Goal: Task Accomplishment & Management: Use online tool/utility

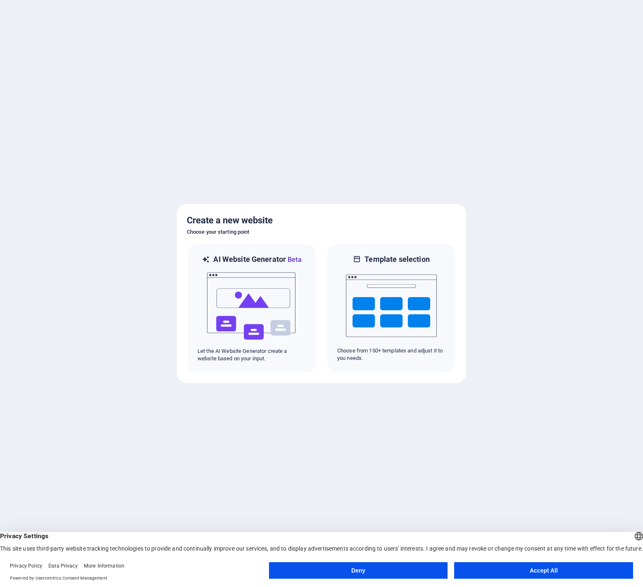
click at [499, 574] on button "Accept All" at bounding box center [543, 570] width 179 height 17
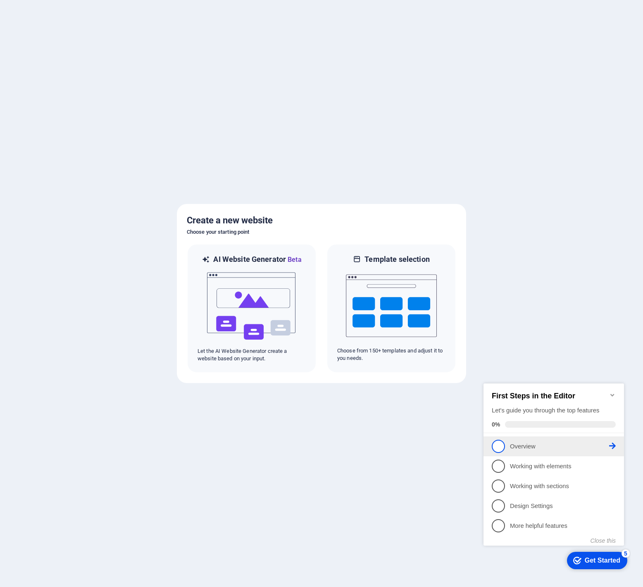
click at [611, 443] on icon at bounding box center [613, 445] width 7 height 7
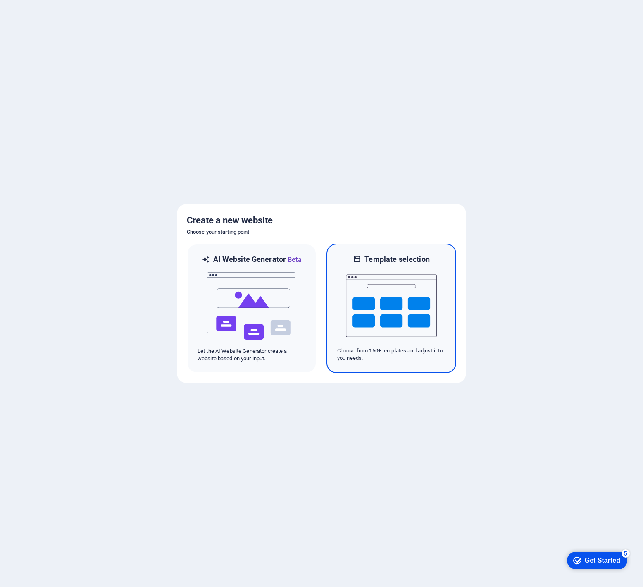
click at [390, 311] on img at bounding box center [391, 305] width 91 height 83
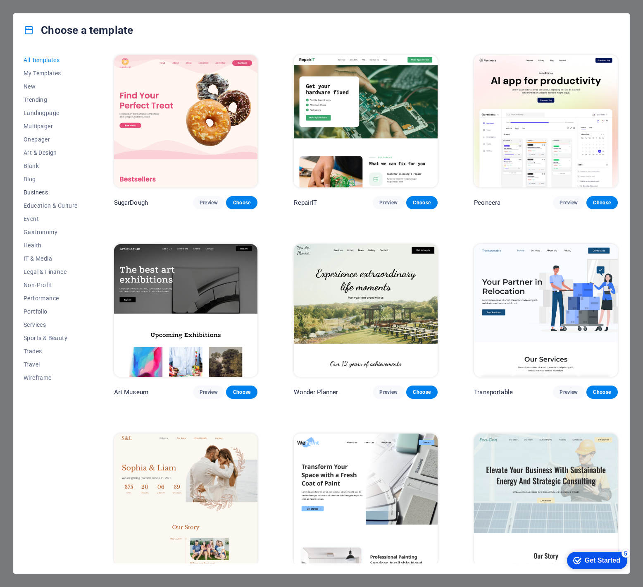
click at [36, 192] on span "Business" at bounding box center [51, 192] width 54 height 7
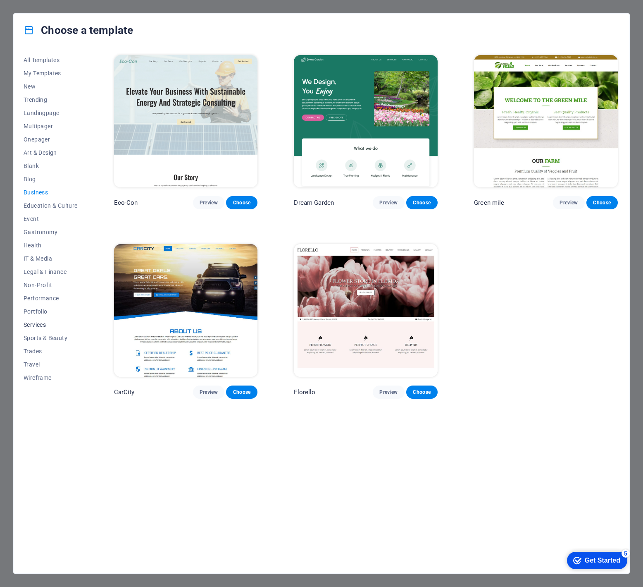
click at [33, 325] on span "Services" at bounding box center [51, 324] width 54 height 7
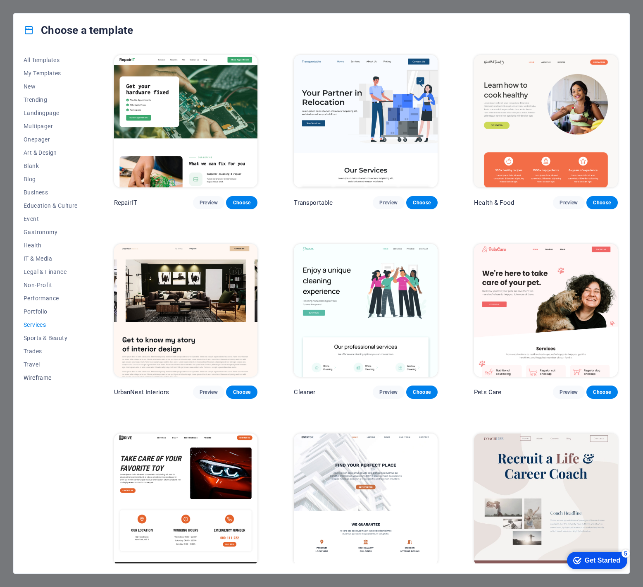
click at [28, 379] on span "Wireframe" at bounding box center [51, 377] width 54 height 7
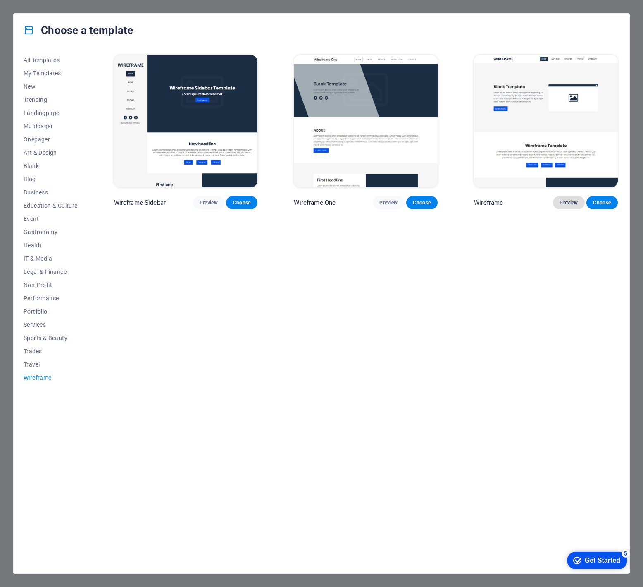
click at [568, 201] on span "Preview" at bounding box center [569, 202] width 18 height 7
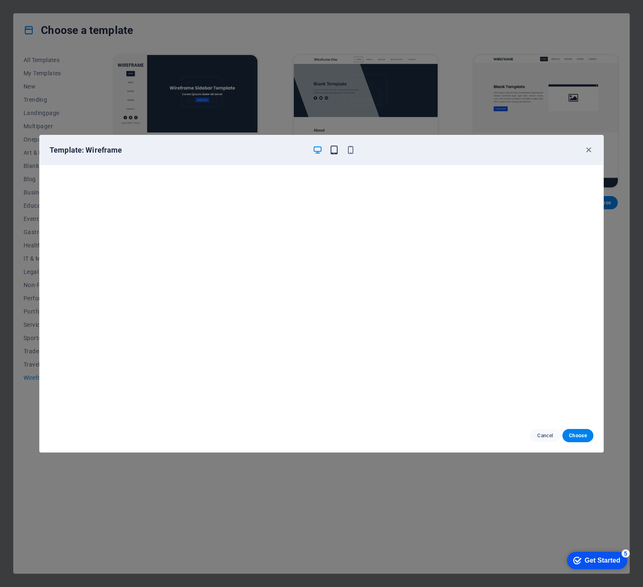
click at [335, 146] on icon "button" at bounding box center [335, 150] width 10 height 10
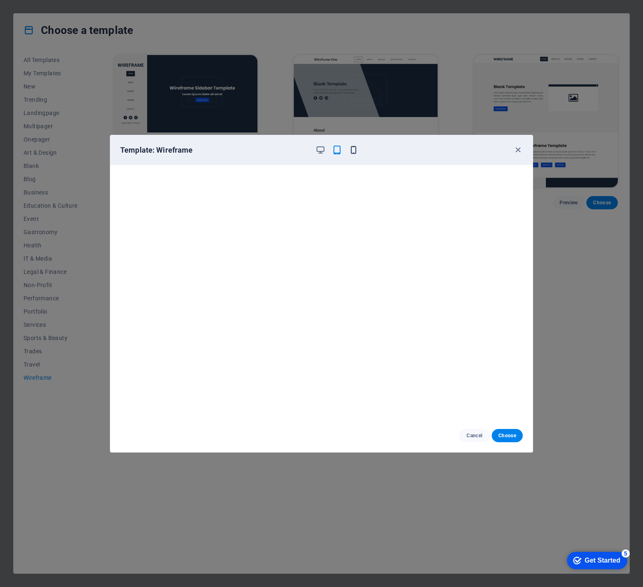
click at [354, 149] on icon "button" at bounding box center [354, 150] width 10 height 10
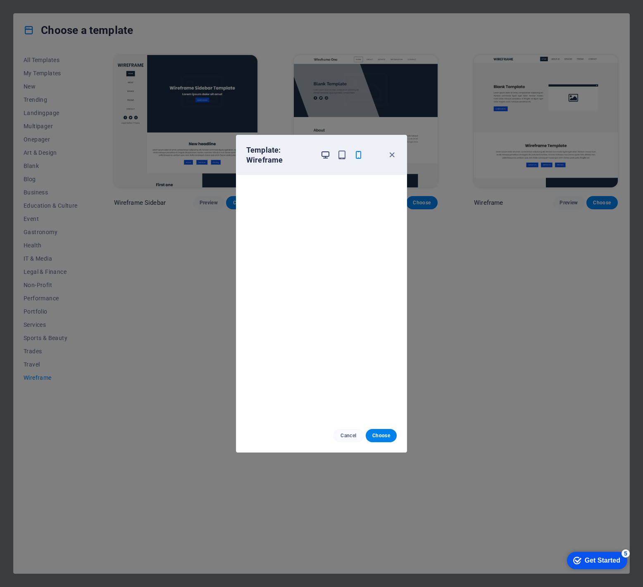
click at [322, 153] on icon "button" at bounding box center [326, 155] width 10 height 10
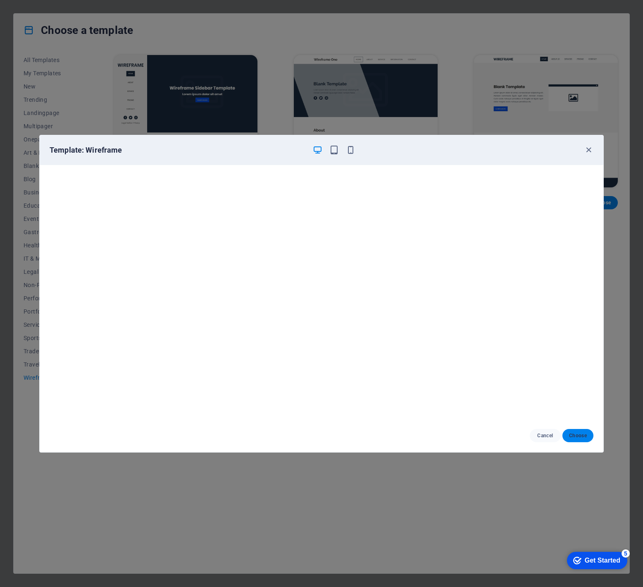
click at [582, 435] on span "Choose" at bounding box center [578, 435] width 18 height 7
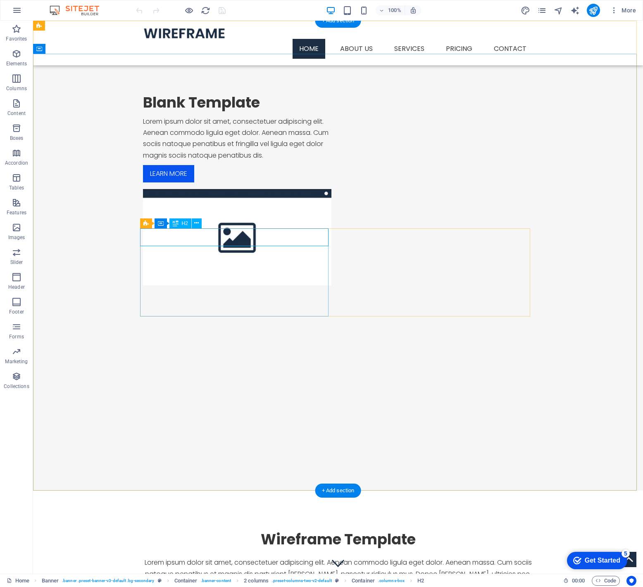
click at [254, 112] on div "Blank Template" at bounding box center [237, 102] width 189 height 18
click at [237, 112] on div "Blank Template" at bounding box center [237, 102] width 189 height 18
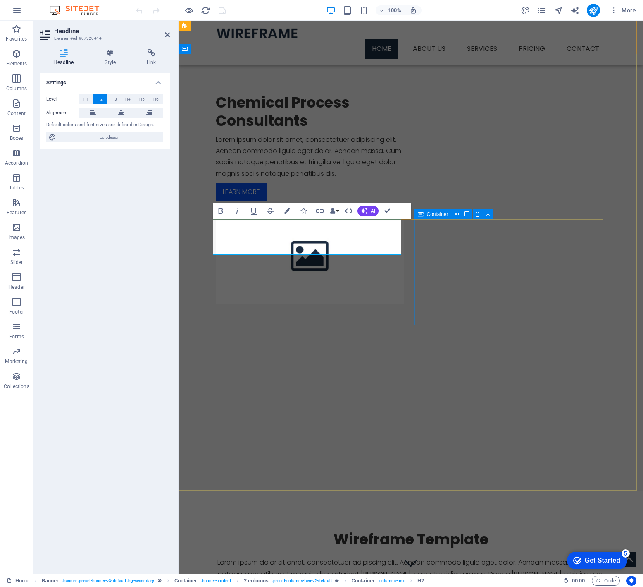
click at [404, 241] on div at bounding box center [310, 255] width 189 height 96
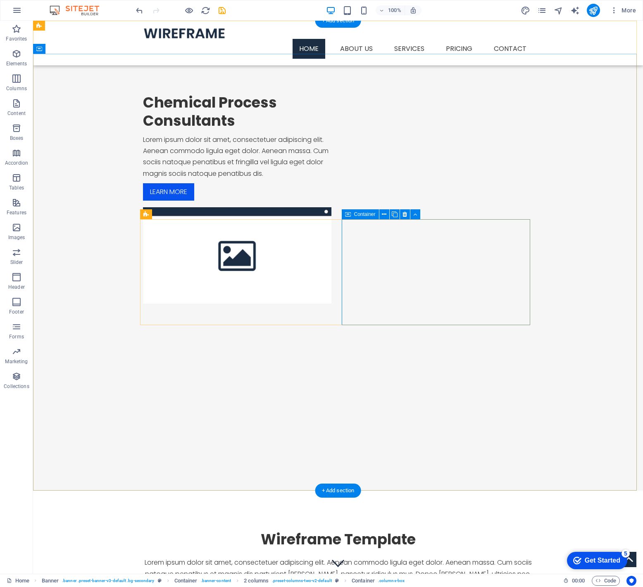
click at [332, 248] on div at bounding box center [237, 255] width 189 height 96
click at [371, 215] on span "Image" at bounding box center [376, 214] width 14 height 5
click at [392, 213] on icon at bounding box center [391, 214] width 5 height 9
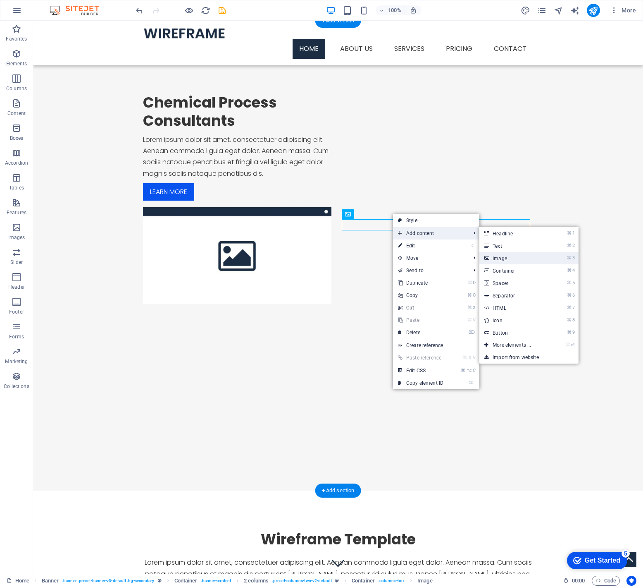
drag, startPoint x: 497, startPoint y: 257, endPoint x: 319, endPoint y: 237, distance: 179.8
click at [497, 257] on link "⌘ 3 Image" at bounding box center [514, 258] width 68 height 12
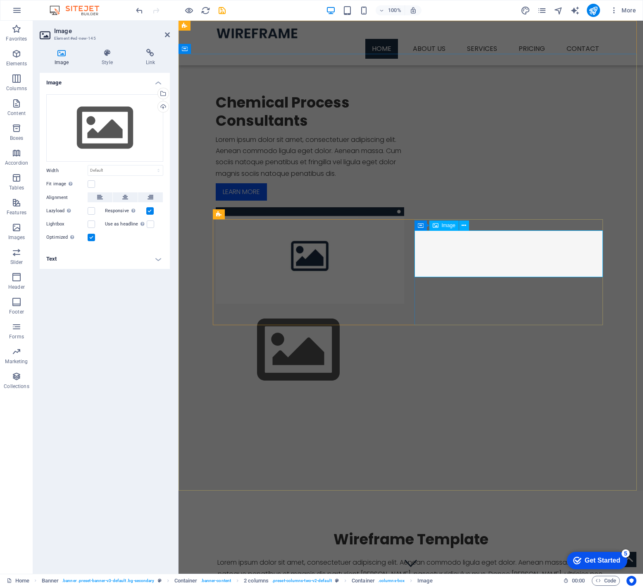
click at [404, 304] on figure at bounding box center [310, 350] width 189 height 93
click at [465, 226] on icon at bounding box center [464, 225] width 5 height 9
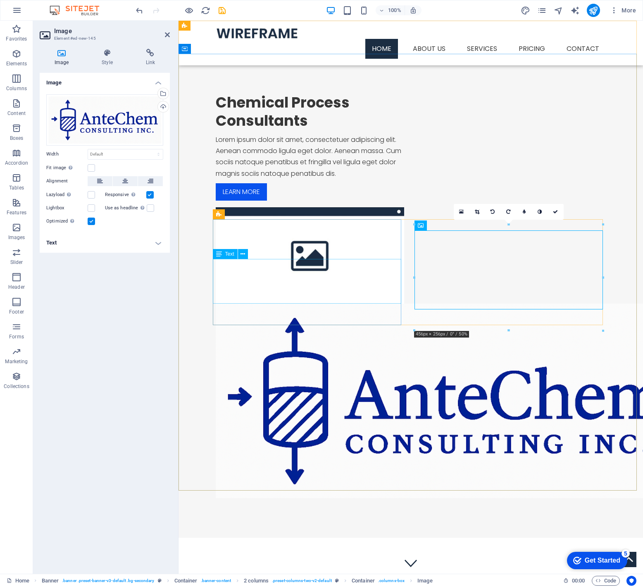
click at [313, 179] on div "Lorem ipsum dolor sit amet, consectetuer adipiscing elit. Aenean commodo ligula…" at bounding box center [310, 156] width 189 height 45
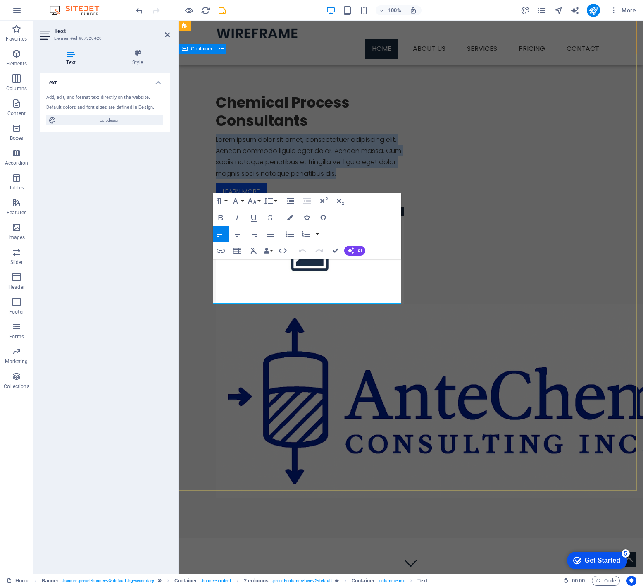
drag, startPoint x: 357, startPoint y: 299, endPoint x: 211, endPoint y: 268, distance: 149.1
click at [211, 268] on div "Chemical Process Consultants Lorem ipsum dolor sit amet, consectetuer adipiscin…" at bounding box center [411, 296] width 465 height 484
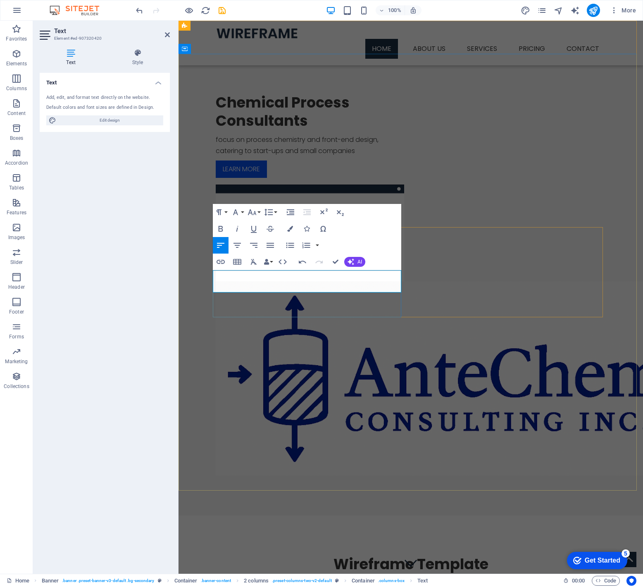
scroll to position [157, 3]
click at [216, 156] on p "focus on process chemistry and front-end design, catering to start-ups and smal…" at bounding box center [310, 145] width 189 height 22
click at [398, 156] on p "AnteChem's f ocus is on process chemistry and front-end design, catering to sta…" at bounding box center [310, 145] width 189 height 22
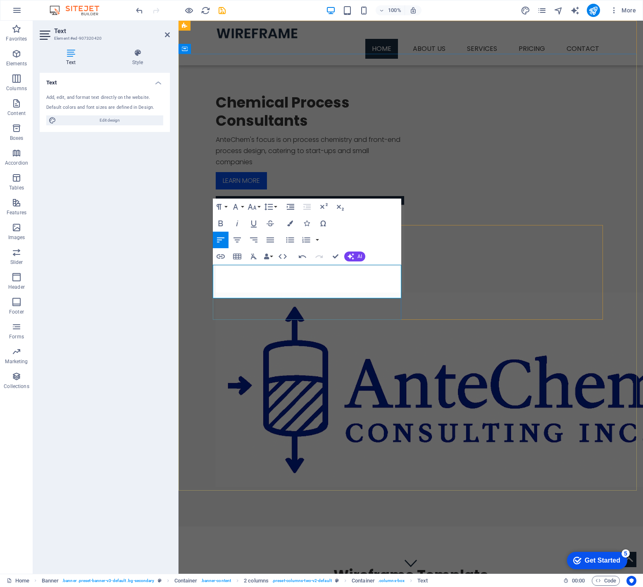
click at [298, 168] on p "AnteChem's focus is on process chemistry and front-end process design, catering…" at bounding box center [310, 151] width 189 height 34
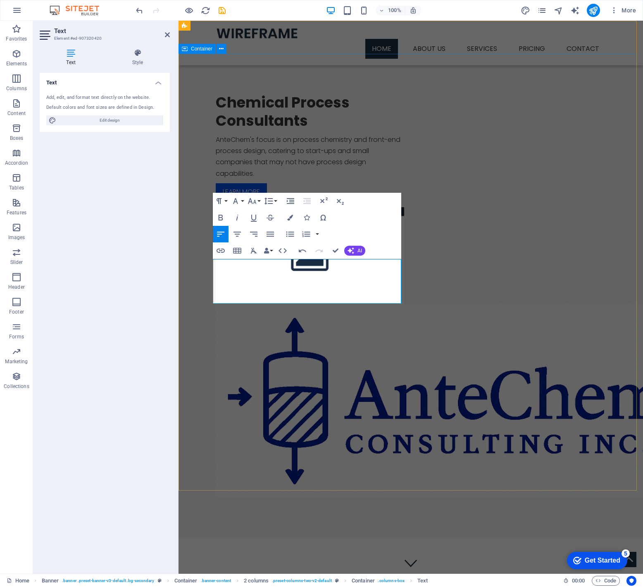
click at [487, 194] on div "Chemical Process Consultants AnteChem's focus is on process chemistry and front…" at bounding box center [411, 296] width 465 height 484
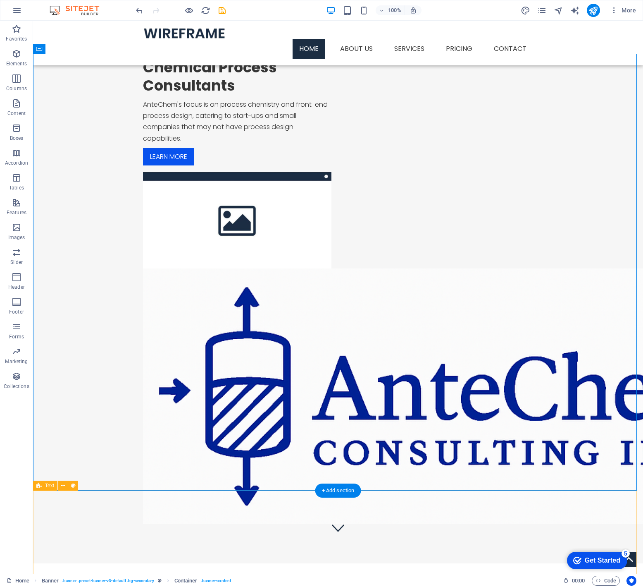
scroll to position [0, 0]
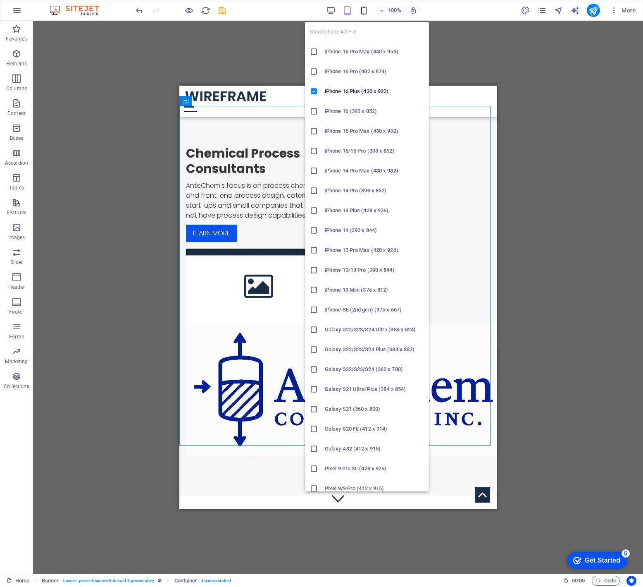
click at [362, 11] on icon "button" at bounding box center [364, 11] width 10 height 10
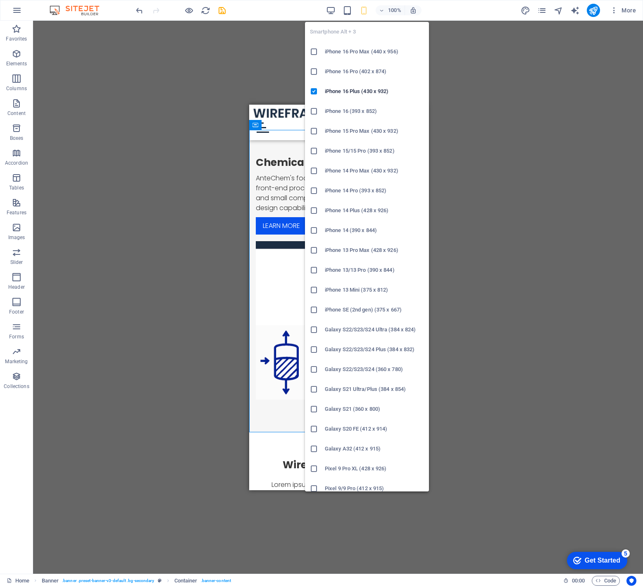
click at [339, 111] on h6 "iPhone 16 (393 x 852)" at bounding box center [374, 111] width 99 height 10
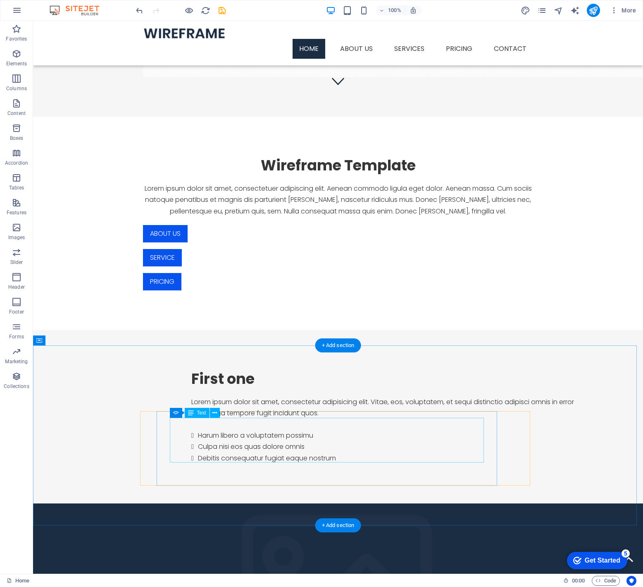
scroll to position [706, 0]
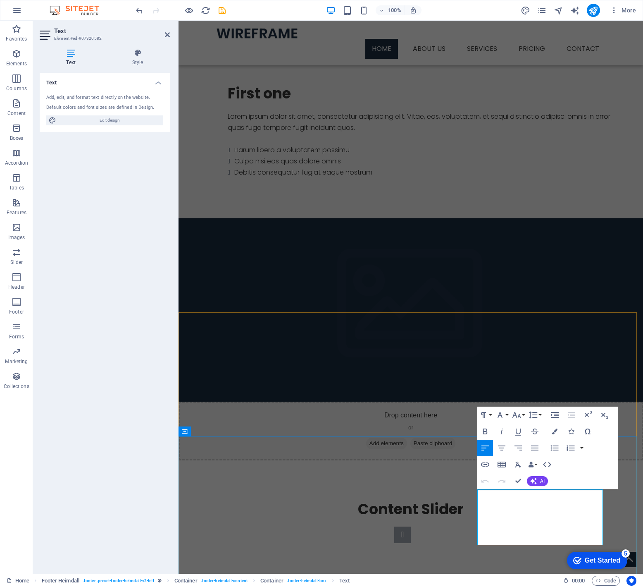
drag, startPoint x: 493, startPoint y: 507, endPoint x: 473, endPoint y: 506, distance: 19.5
click at [169, 373] on div "Text Add, edit, and format text directly on the website. Default colors and fon…" at bounding box center [105, 320] width 130 height 494
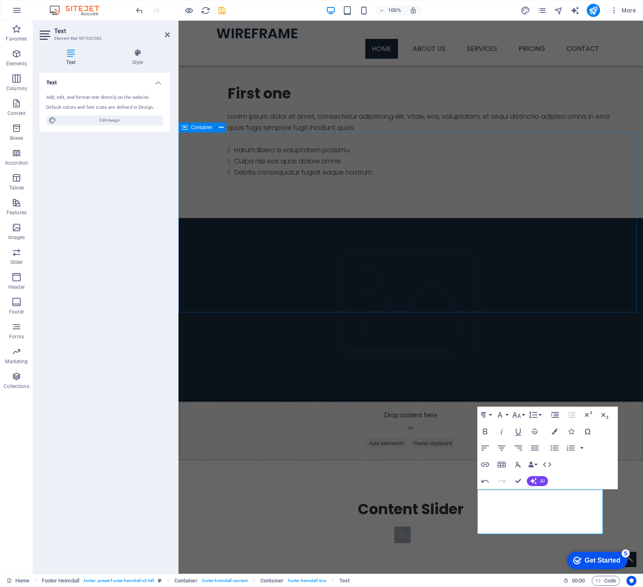
click at [331, 460] on div "Content Slider Lorem ipsum dolor sit amet, consectetur adipisicing elit. Id, ip…" at bounding box center [411, 566] width 465 height 213
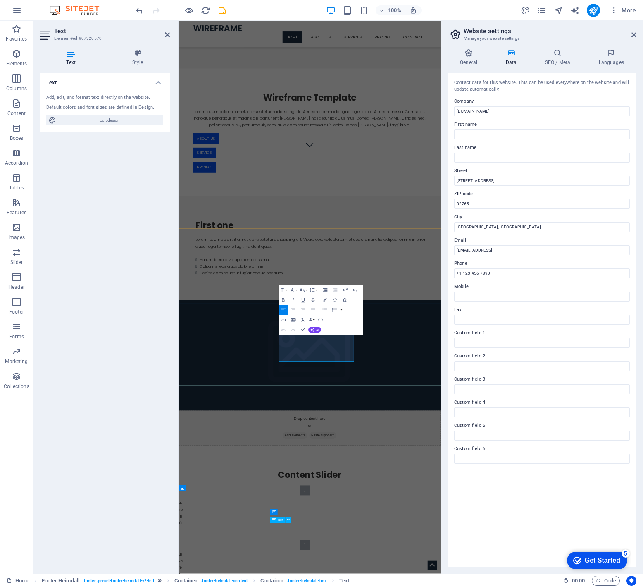
scroll to position [651, 0]
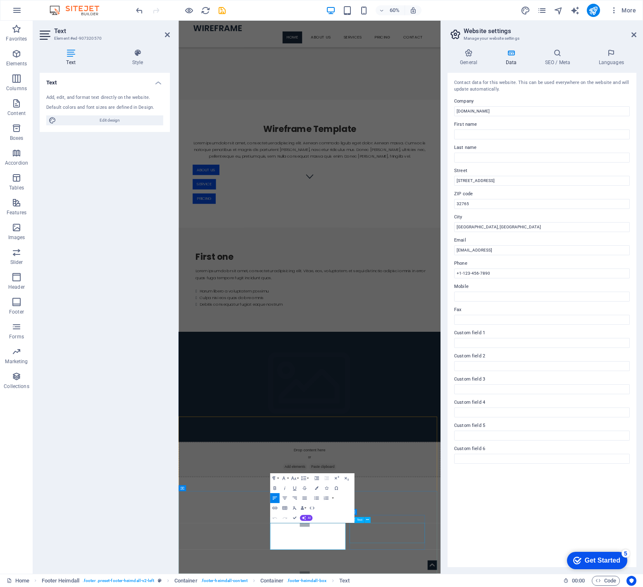
click at [0, 0] on icon at bounding box center [0, 0] width 0 height 0
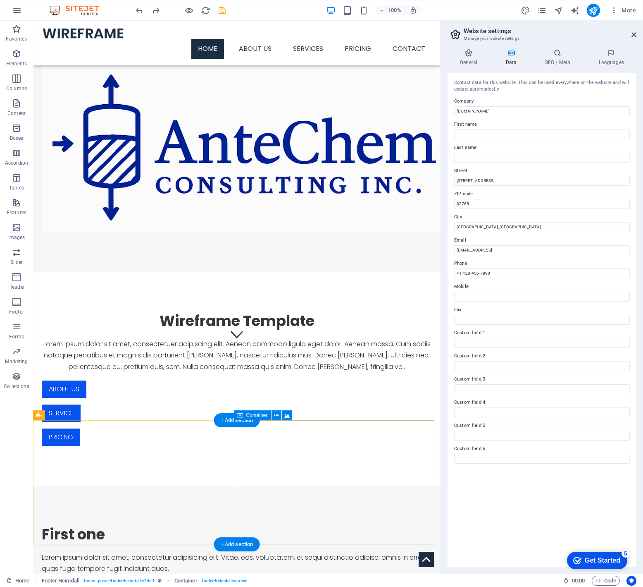
scroll to position [0, 0]
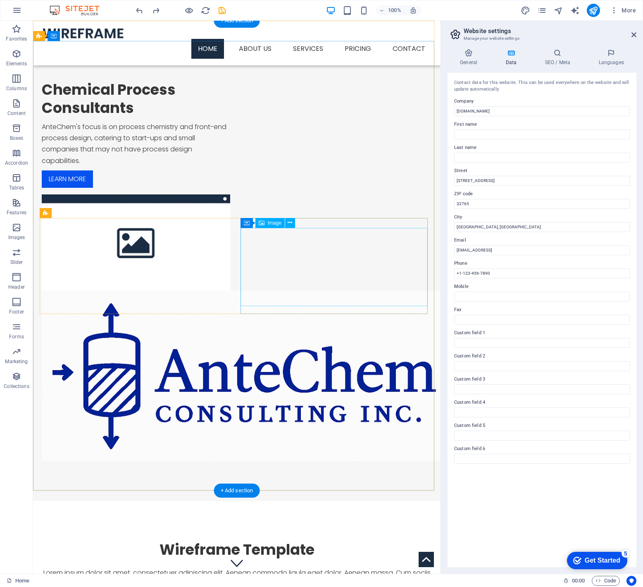
click at [230, 291] on figure at bounding box center [136, 376] width 189 height 170
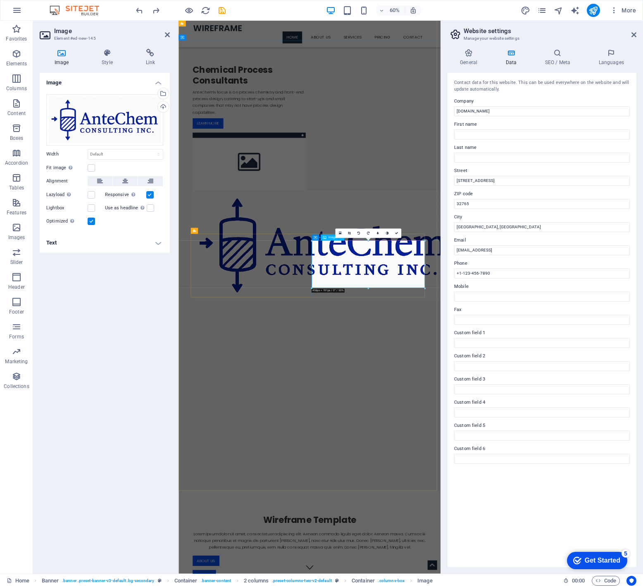
click at [391, 394] on figure at bounding box center [296, 395] width 189 height 183
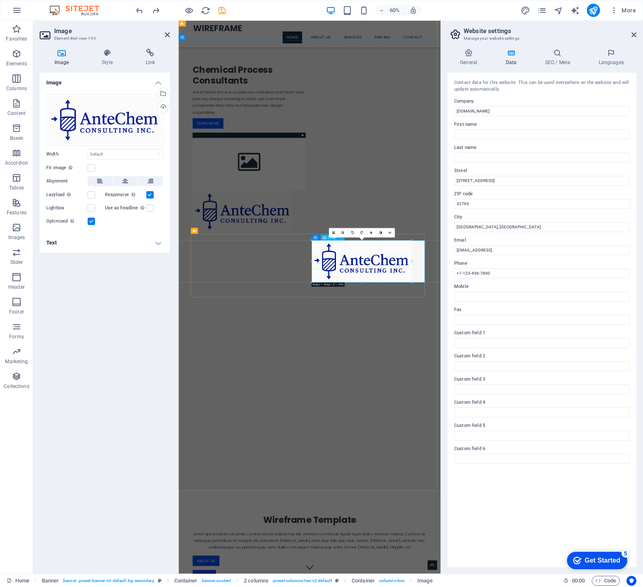
drag, startPoint x: 313, startPoint y: 242, endPoint x: 337, endPoint y: 257, distance: 28.7
type input "403"
select select "px"
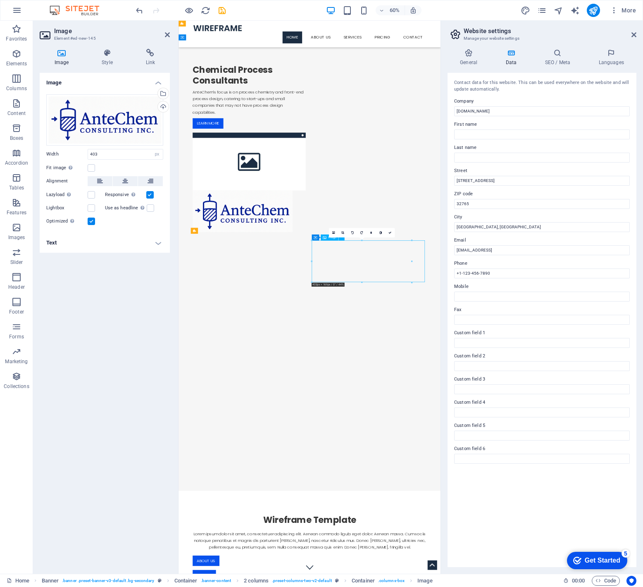
drag, startPoint x: 459, startPoint y: 402, endPoint x: 482, endPoint y: 404, distance: 23.3
click at [391, 373] on figure at bounding box center [296, 338] width 189 height 69
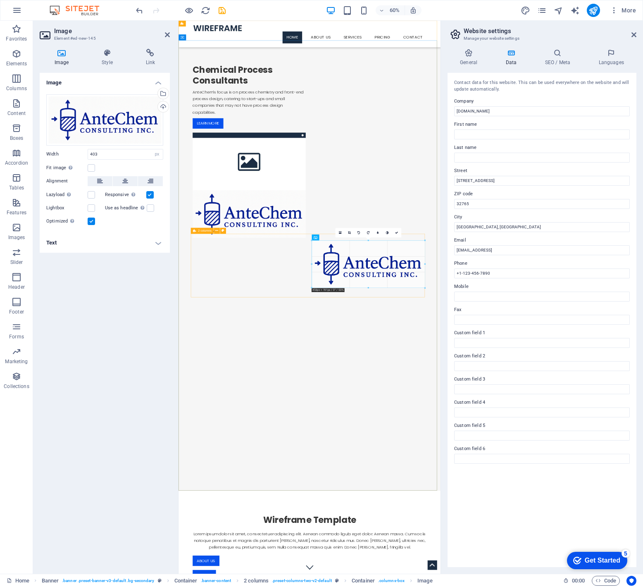
drag, startPoint x: 311, startPoint y: 275, endPoint x: 290, endPoint y: 273, distance: 21.2
type input "456"
click at [286, 130] on div "Chemical Process Consultants" at bounding box center [296, 111] width 189 height 36
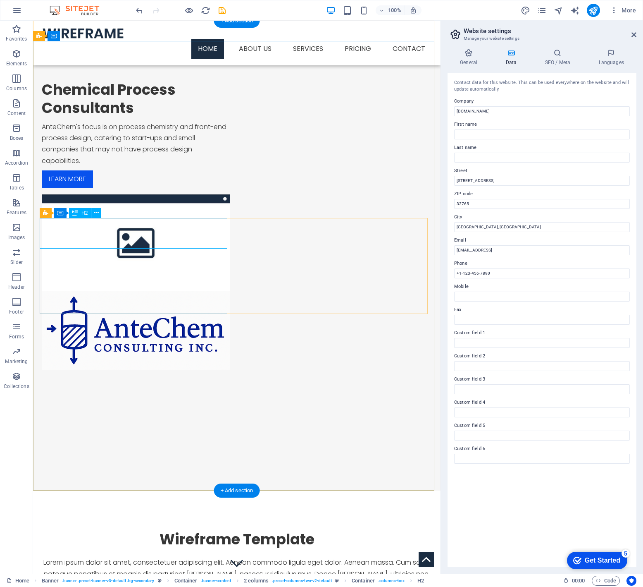
click at [105, 117] on div "Chemical Process Consultants" at bounding box center [136, 99] width 189 height 36
click at [119, 166] on div "AnteChem's focus is on process chemistry and front-end process design, catering…" at bounding box center [136, 143] width 189 height 45
click at [117, 166] on div "AnteChem's focus is on process chemistry and front-end process design, catering…" at bounding box center [136, 143] width 189 height 45
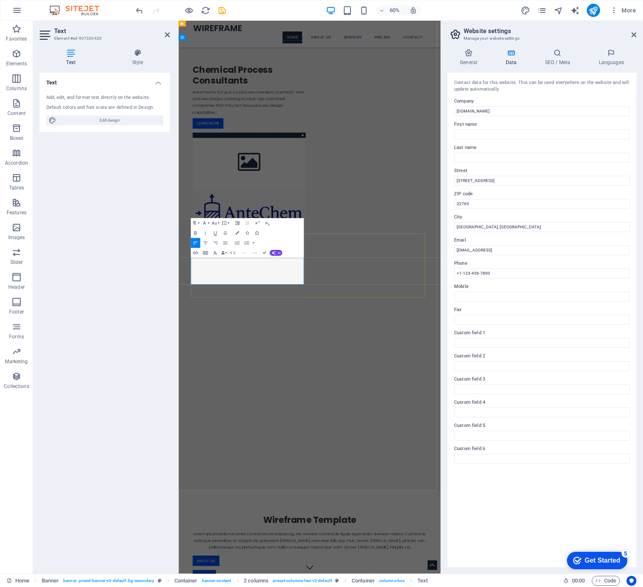
click at [227, 179] on p "AnteChem's focus is on process chemistry and front-end process design, catering…" at bounding box center [296, 156] width 189 height 45
click at [239, 179] on p "AnteChem's focus is on process chemistry and front-end process design, catering…" at bounding box center [296, 156] width 189 height 45
click at [277, 179] on p "AnteChem's focus is on process chemistry and front-end process design, catering…" at bounding box center [296, 156] width 189 height 45
drag, startPoint x: 279, startPoint y: 421, endPoint x: 371, endPoint y: 420, distance: 92.2
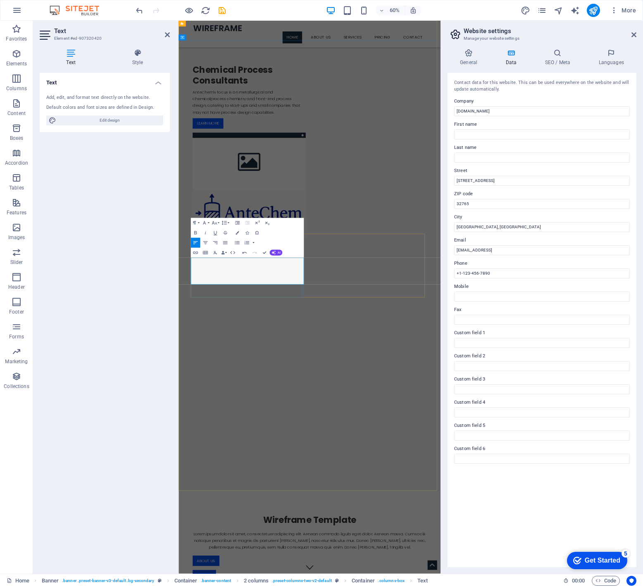
click at [371, 179] on p "AnteChem's focus is on metallurgical and chemical process chemistry and front-e…" at bounding box center [296, 156] width 189 height 45
click at [249, 179] on p "AnteChem's focus is on process chemistry and front-end process design, catering…" at bounding box center [296, 156] width 189 height 45
drag, startPoint x: 290, startPoint y: 416, endPoint x: 213, endPoint y: 432, distance: 79.1
click at [213, 179] on p "AnteChem's focus is on process chemistry and front-end process design for metal…" at bounding box center [296, 156] width 189 height 45
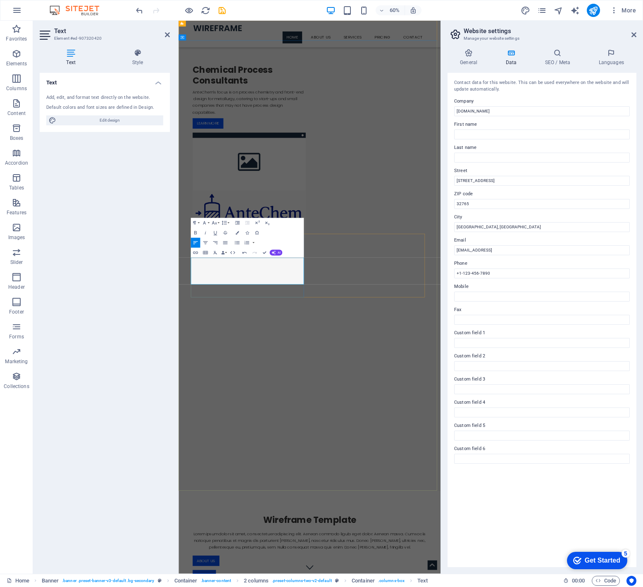
click at [227, 179] on p "AnteChem's focus is on process chemistry and front-end design for metallurgy, c…" at bounding box center [296, 156] width 189 height 45
click at [204, 179] on p "AnteChem's focus is on process chemistry and front-end design of metallurgical …" at bounding box center [296, 156] width 189 height 45
click at [335, 179] on p "AnteChem's focus is on process chemistry and front-end design of metallurgical …" at bounding box center [296, 156] width 189 height 45
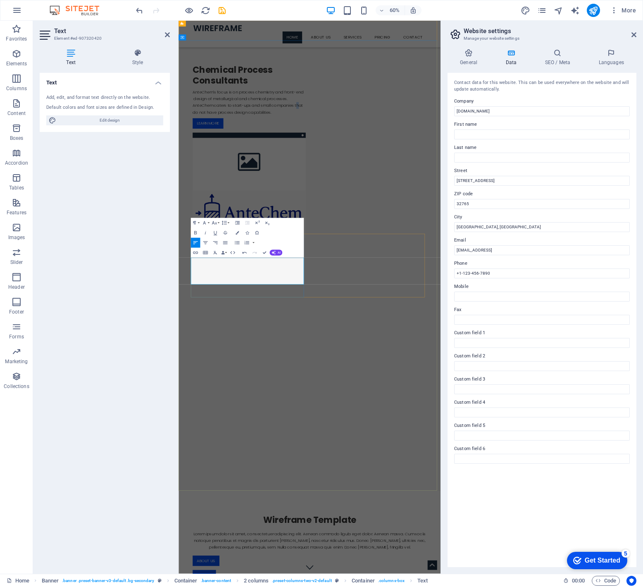
drag, startPoint x: 374, startPoint y: 442, endPoint x: 380, endPoint y: 447, distance: 8.5
click at [380, 179] on p "AnteChem's focus is on process chemistry and front-end design of metallurgical …" at bounding box center [296, 156] width 189 height 45
drag, startPoint x: 372, startPoint y: 444, endPoint x: 332, endPoint y: 458, distance: 42.9
click at [332, 179] on p "AnteChem's focus is on process chemistry and front-end design of metallurgical …" at bounding box center [296, 156] width 189 height 45
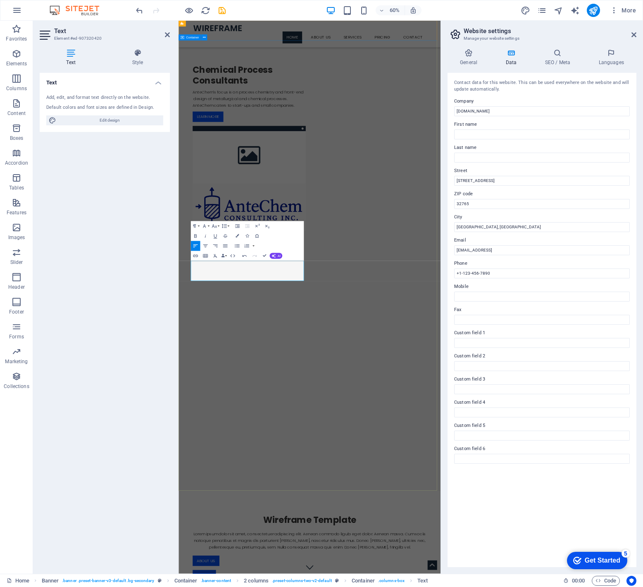
click at [341, 220] on div "Chemical Process Consultants AnteChem's focus is on process chemistry and front…" at bounding box center [397, 232] width 437 height 357
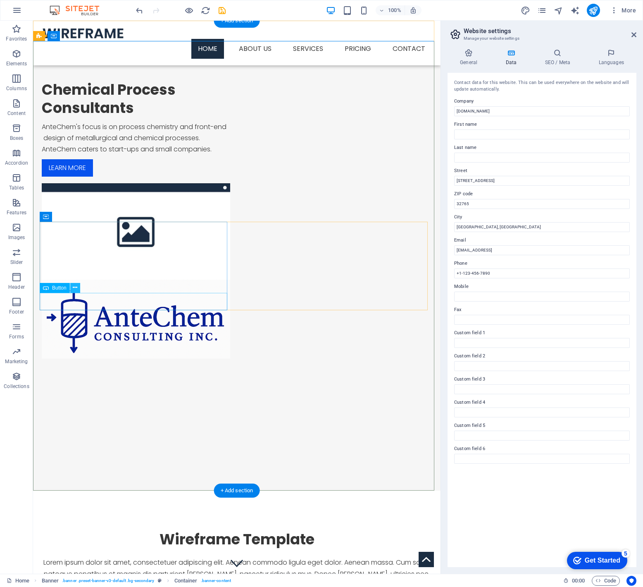
click at [154, 214] on div "Chemical Process Consultants AnteChem's focus is on process chemistry and front…" at bounding box center [237, 219] width 408 height 357
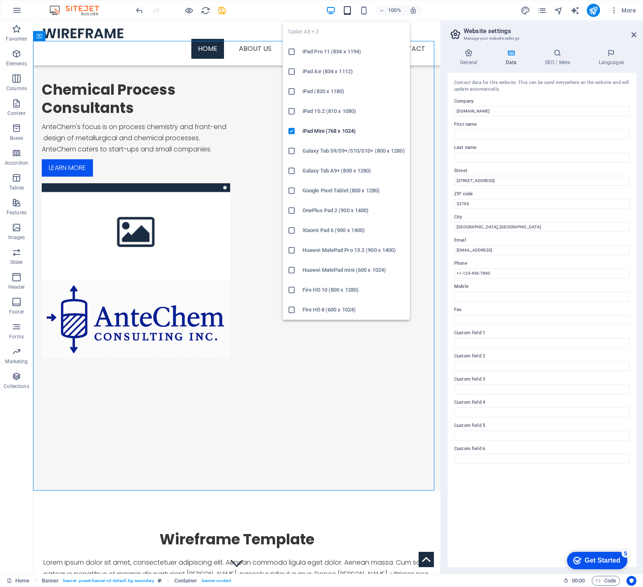
click at [347, 8] on icon "button" at bounding box center [348, 11] width 10 height 10
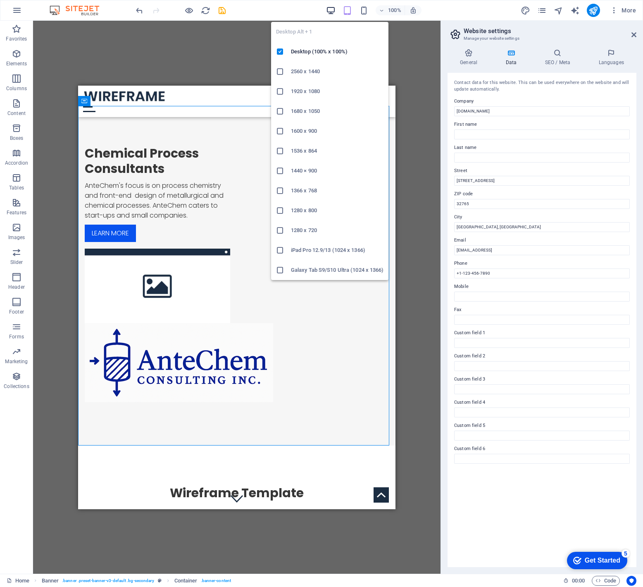
click at [332, 8] on icon "button" at bounding box center [331, 11] width 10 height 10
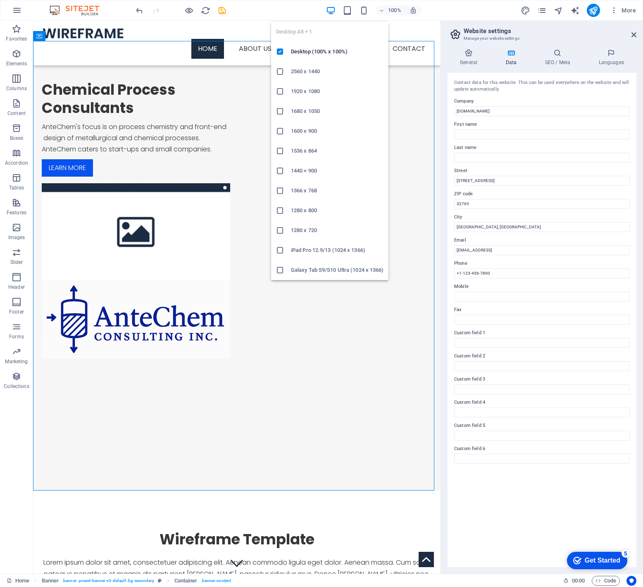
click at [308, 88] on h6 "1920 x 1080" at bounding box center [337, 91] width 93 height 10
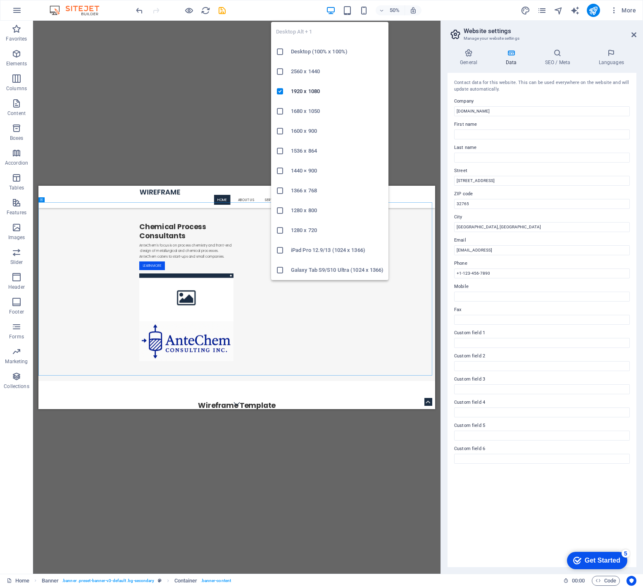
click at [308, 51] on h6 "Desktop (100% x 100%)" at bounding box center [337, 52] width 93 height 10
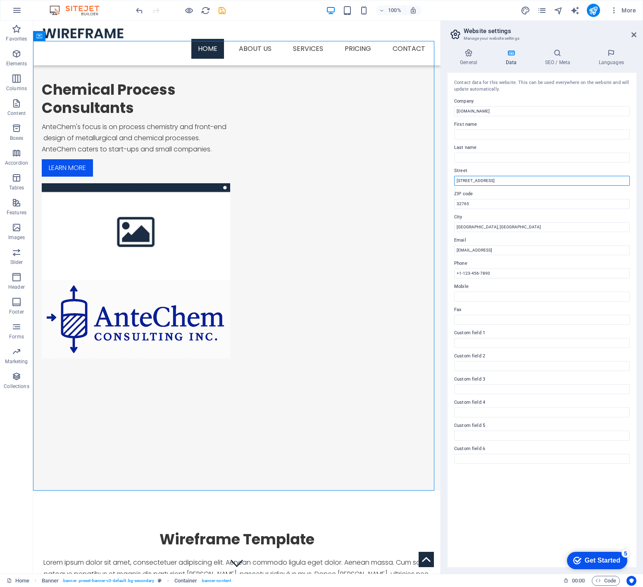
drag, startPoint x: 494, startPoint y: 181, endPoint x: 451, endPoint y: 182, distance: 42.6
drag, startPoint x: 552, startPoint y: 249, endPoint x: 452, endPoint y: 249, distance: 99.7
click at [452, 249] on div "Contact data for this website. This can be used everywhere on the website and w…" at bounding box center [542, 320] width 189 height 494
type input "[EMAIL_ADDRESS][DOMAIN_NAME]"
drag, startPoint x: 489, startPoint y: 273, endPoint x: 463, endPoint y: 273, distance: 25.6
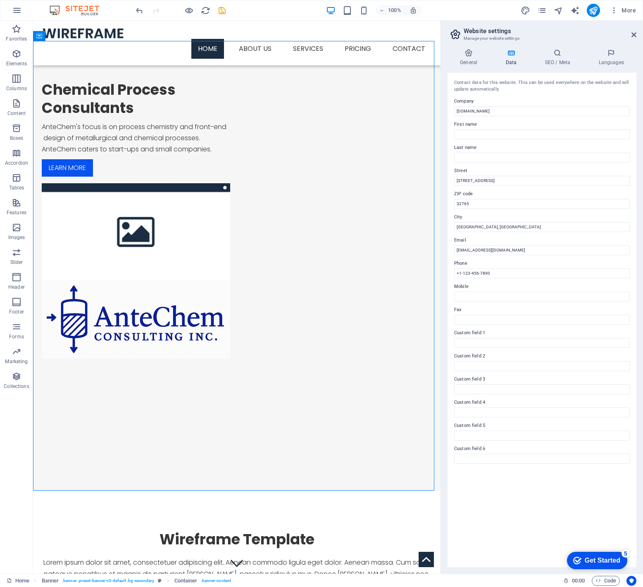
click at [526, 258] on label "Phone" at bounding box center [542, 263] width 176 height 10
click at [526, 268] on input "+1-123-456-7890" at bounding box center [542, 273] width 176 height 10
click at [501, 273] on input "+1-123-456-7890" at bounding box center [542, 273] width 176 height 10
click at [466, 272] on input "+1-123-456-7890" at bounding box center [542, 273] width 176 height 10
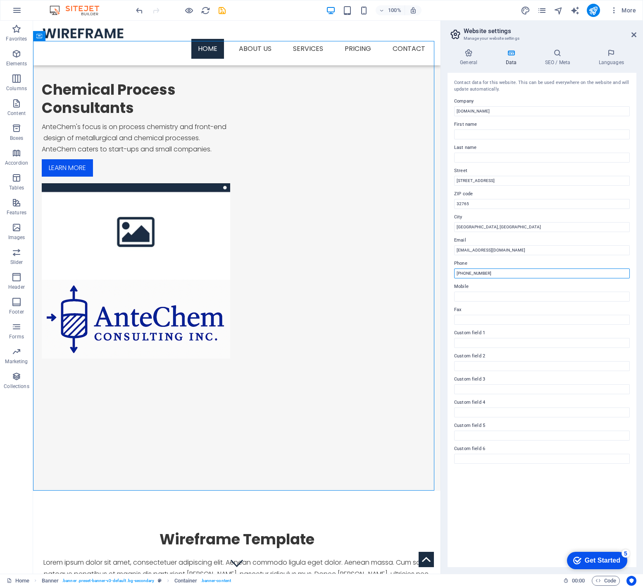
click at [475, 273] on input "[PHONE_NUMBER]" at bounding box center [542, 273] width 176 height 10
drag, startPoint x: 493, startPoint y: 271, endPoint x: 480, endPoint y: 272, distance: 12.8
click at [480, 272] on input "[PHONE_NUMBER]" at bounding box center [542, 273] width 176 height 10
type input "[PHONE_NUMBER]"
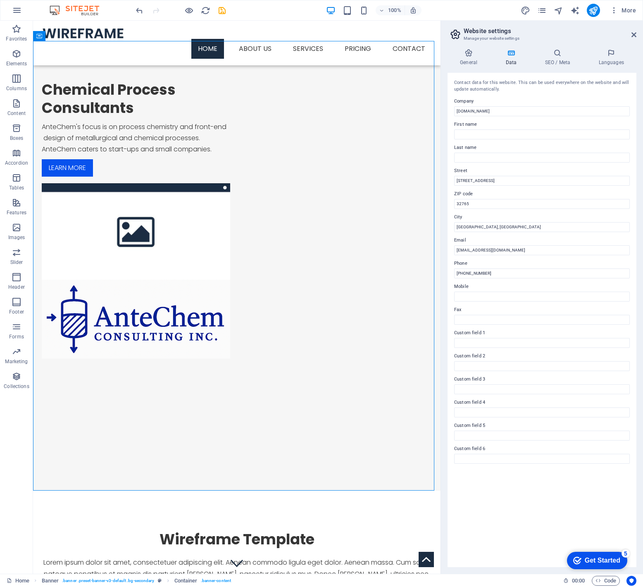
click at [538, 511] on div "Contact data for this website. This can be used everywhere on the website and w…" at bounding box center [542, 320] width 189 height 494
click at [466, 55] on icon at bounding box center [469, 53] width 42 height 8
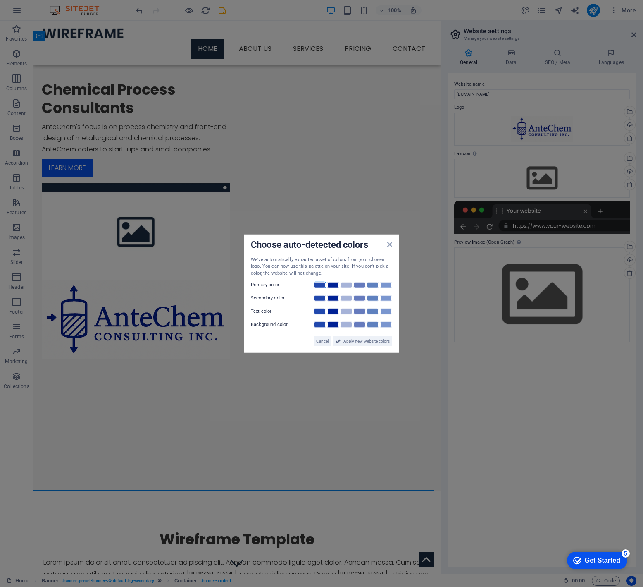
click at [322, 285] on link at bounding box center [320, 285] width 12 height 7
click at [337, 297] on link at bounding box center [333, 298] width 12 height 7
click at [332, 311] on link at bounding box center [333, 311] width 12 height 7
click at [349, 324] on link at bounding box center [346, 324] width 12 height 7
click at [366, 342] on span "Apply new website colors" at bounding box center [367, 341] width 46 height 10
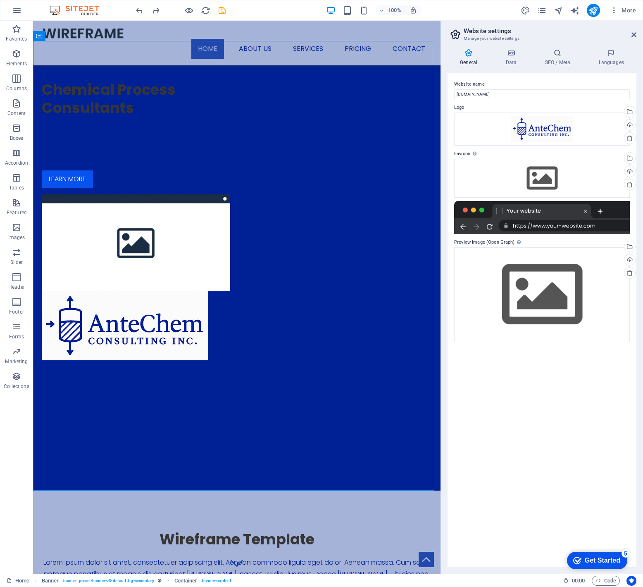
click at [554, 213] on div at bounding box center [542, 217] width 176 height 33
click at [469, 56] on icon at bounding box center [469, 53] width 42 height 8
click at [509, 56] on icon at bounding box center [511, 53] width 36 height 8
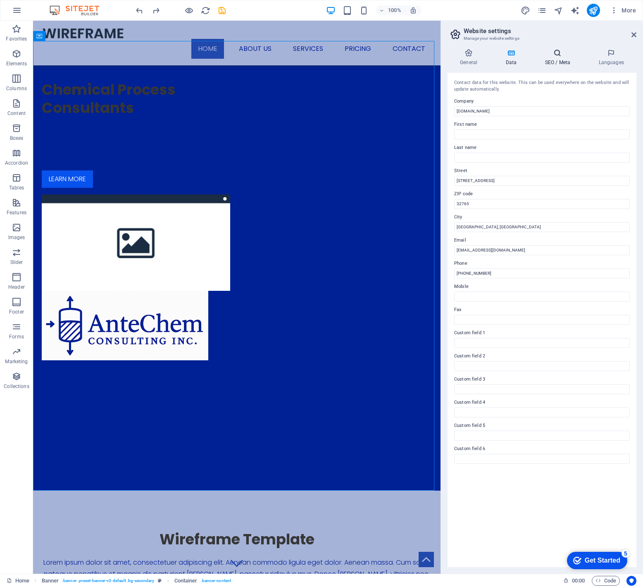
click at [561, 53] on icon at bounding box center [558, 53] width 50 height 8
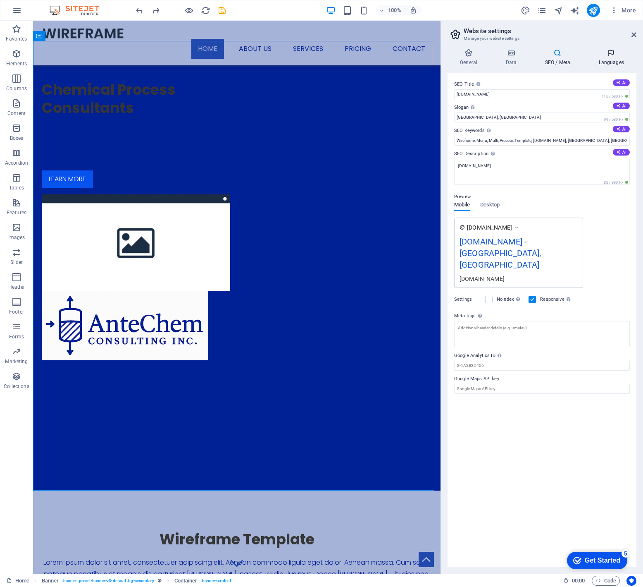
click at [609, 54] on icon at bounding box center [611, 53] width 50 height 8
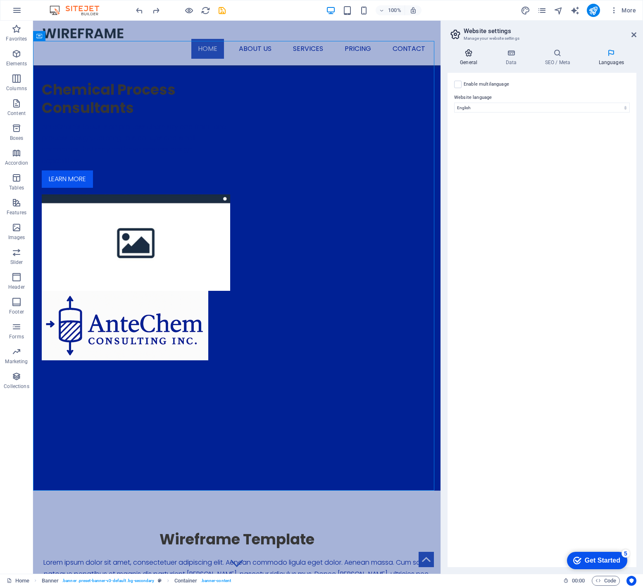
click at [468, 56] on icon at bounding box center [469, 53] width 42 height 8
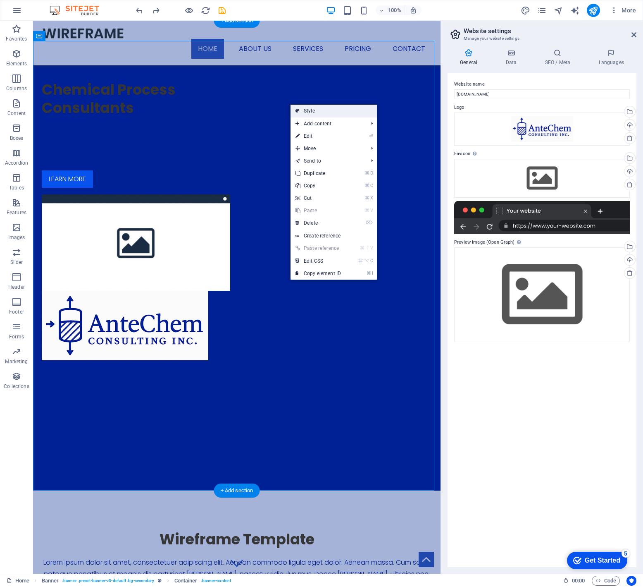
click at [314, 109] on link "Style" at bounding box center [334, 111] width 86 height 12
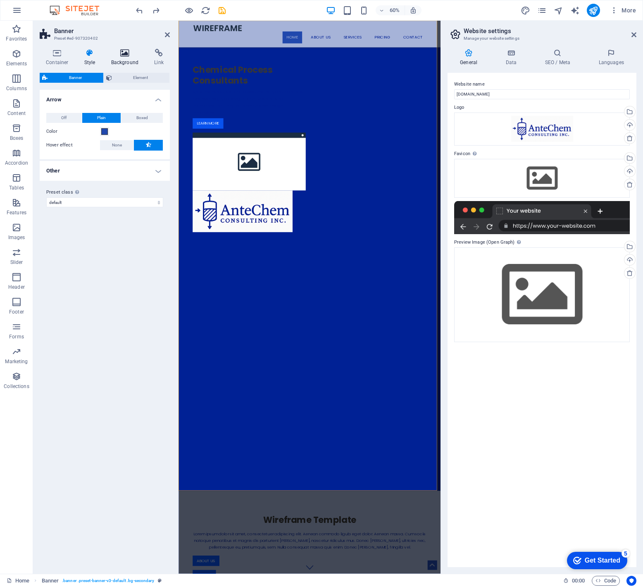
click at [122, 53] on icon at bounding box center [125, 53] width 40 height 8
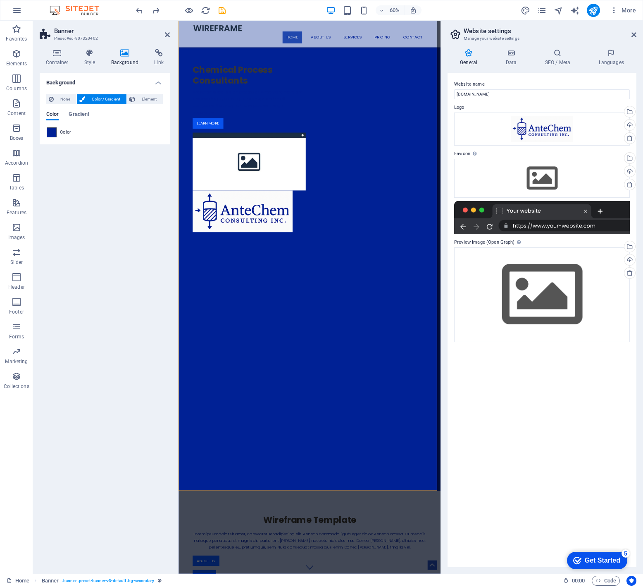
click at [53, 133] on span at bounding box center [51, 132] width 9 height 9
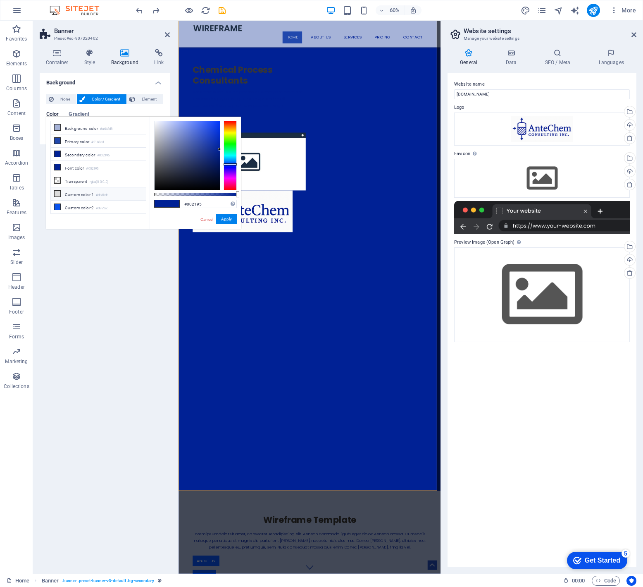
click at [57, 195] on icon at bounding box center [58, 194] width 6 height 6
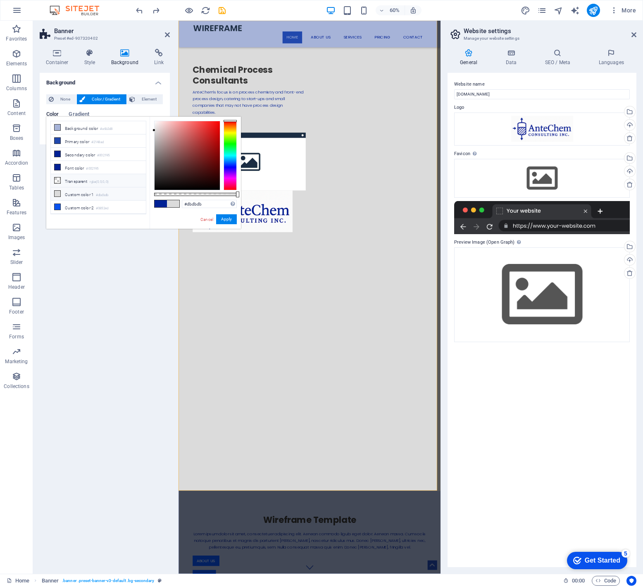
click at [58, 180] on icon at bounding box center [58, 180] width 6 height 6
type input "rgba(0, 0, 0, 0)"
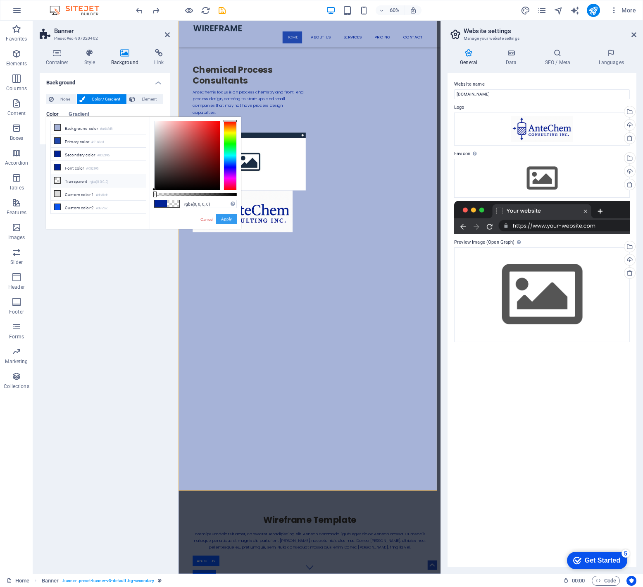
click at [226, 220] on button "Apply" at bounding box center [226, 219] width 21 height 10
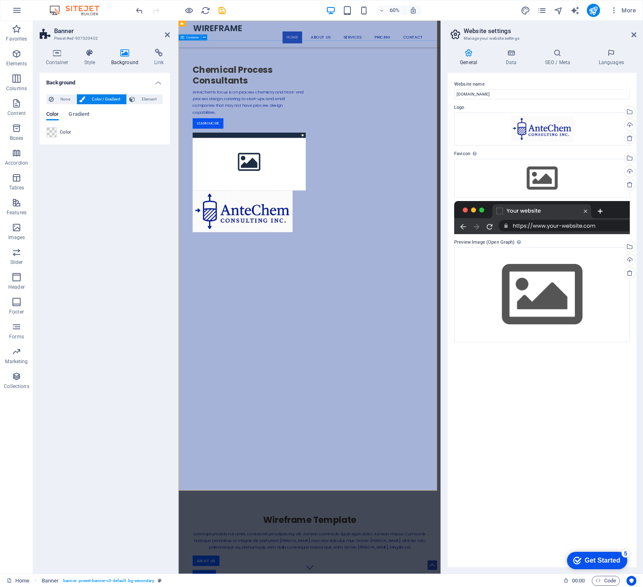
click at [372, 295] on div "Chemical Process Consultants AnteChem's focus is on process chemistry and front…" at bounding box center [397, 233] width 437 height 359
click at [167, 33] on icon at bounding box center [167, 34] width 5 height 7
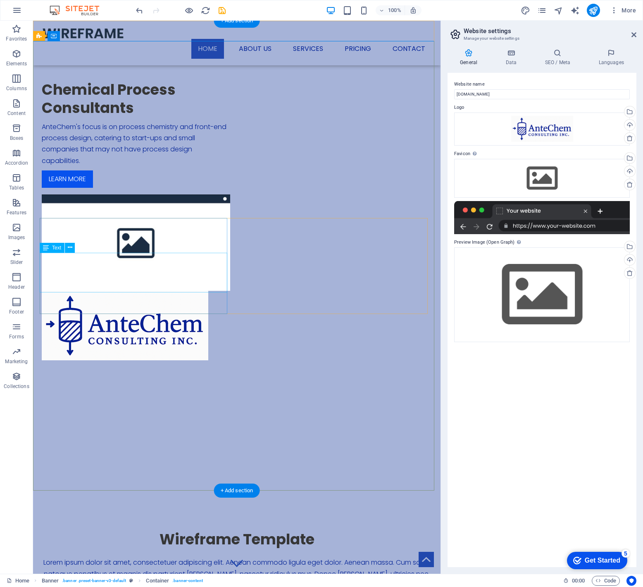
click at [79, 166] on div "AnteChem's focus is on process chemistry and front-end process design, catering…" at bounding box center [136, 143] width 189 height 45
click at [68, 249] on icon at bounding box center [70, 247] width 5 height 9
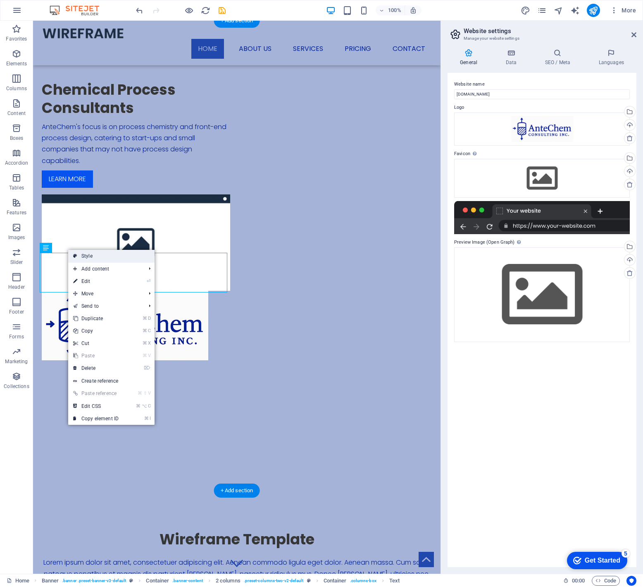
click at [90, 255] on link "Style" at bounding box center [111, 256] width 86 height 12
select select "rem"
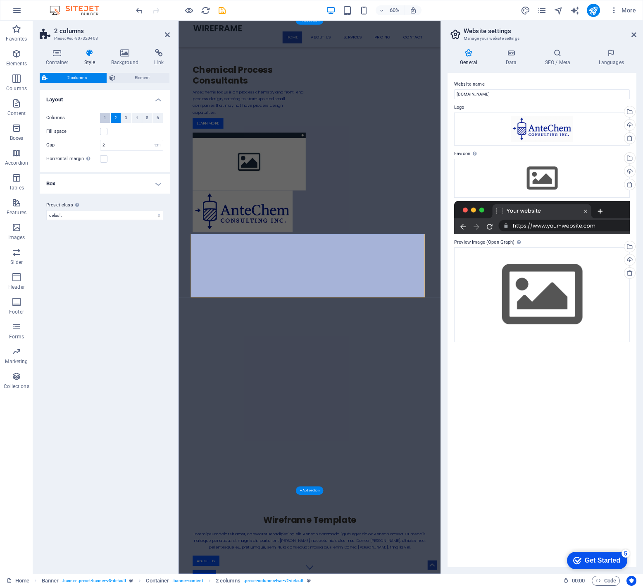
click at [108, 119] on button "1" at bounding box center [105, 118] width 10 height 10
click at [115, 117] on span "2" at bounding box center [116, 118] width 2 height 10
click at [57, 54] on icon at bounding box center [57, 53] width 35 height 8
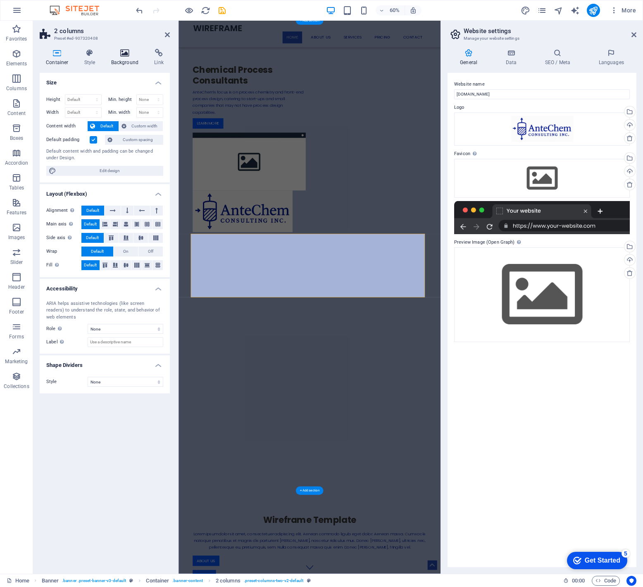
click at [125, 55] on icon at bounding box center [125, 53] width 40 height 8
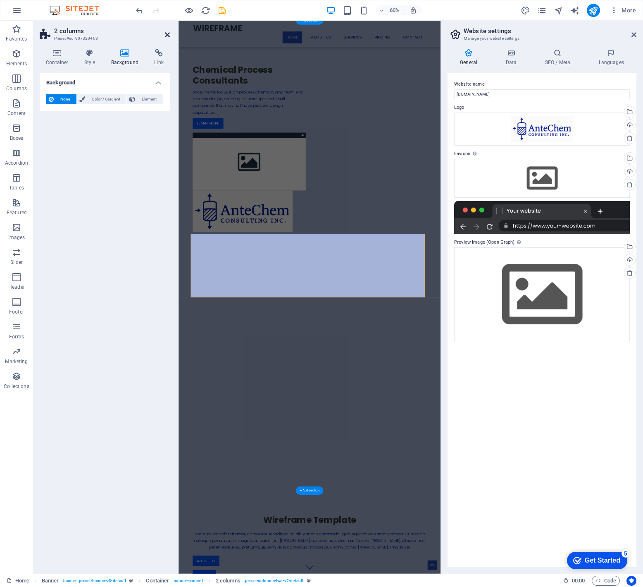
click at [167, 33] on icon at bounding box center [167, 34] width 5 height 7
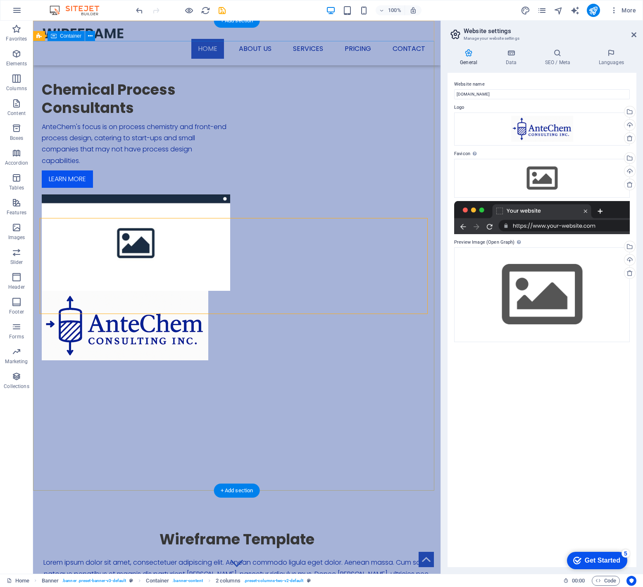
click at [227, 371] on div "Chemical Process Consultants AnteChem's focus is on process chemistry and front…" at bounding box center [237, 220] width 408 height 359
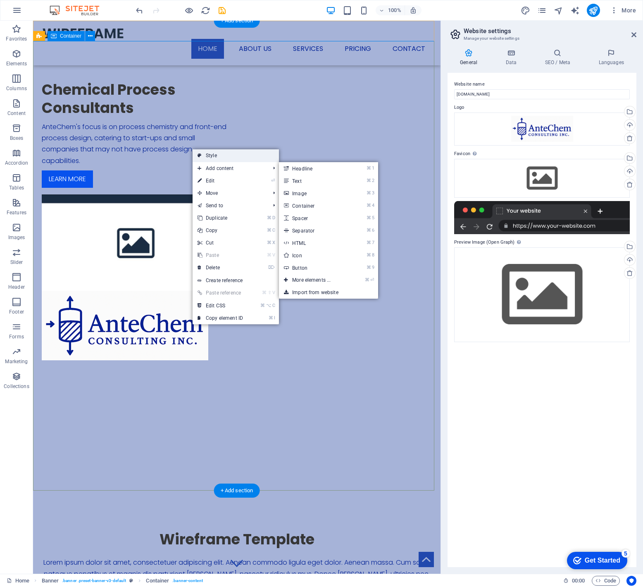
click at [222, 151] on link "Style" at bounding box center [236, 155] width 86 height 12
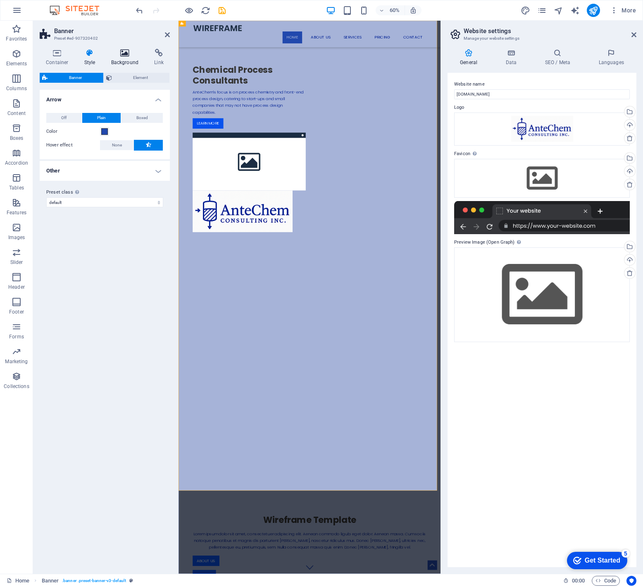
click at [126, 51] on icon at bounding box center [125, 53] width 40 height 8
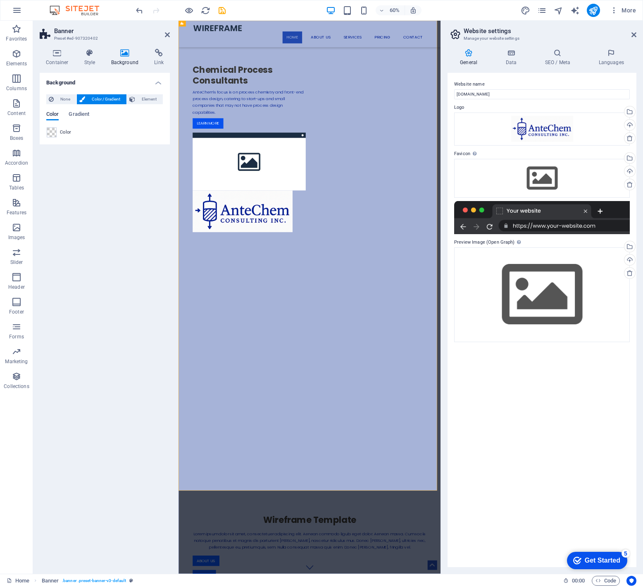
click at [54, 115] on span "Color" at bounding box center [52, 115] width 12 height 12
click at [61, 132] on span "Color" at bounding box center [66, 132] width 12 height 7
click at [53, 132] on span at bounding box center [51, 132] width 9 height 9
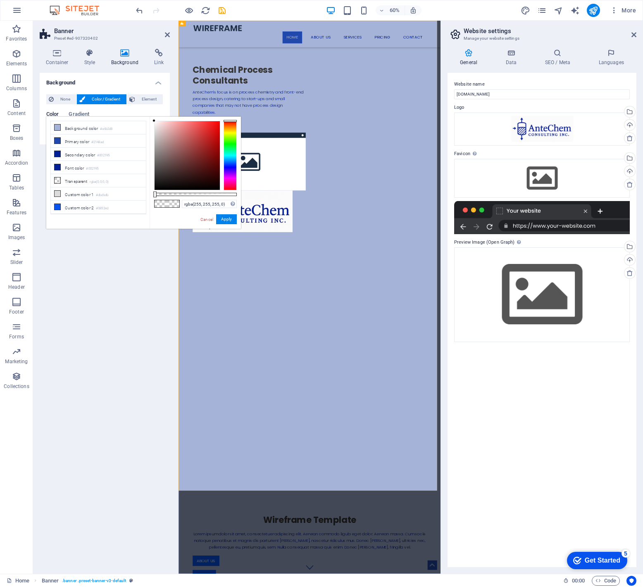
click at [155, 121] on div at bounding box center [187, 155] width 65 height 69
click at [229, 216] on button "Apply" at bounding box center [226, 219] width 21 height 10
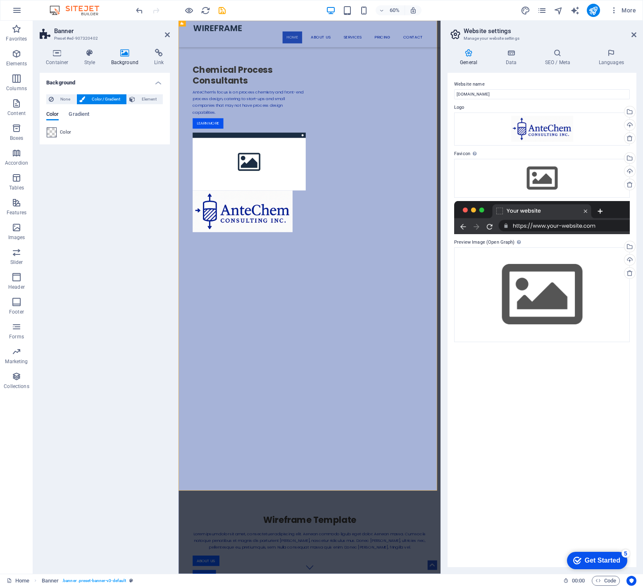
click at [56, 132] on span at bounding box center [51, 132] width 9 height 9
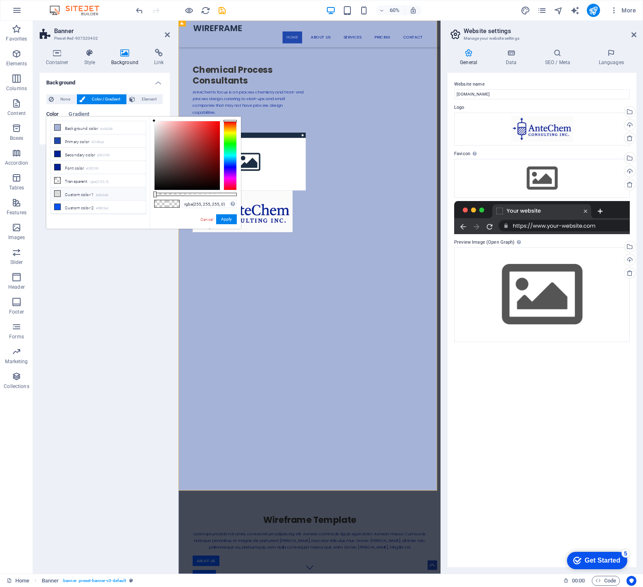
click at [59, 194] on icon at bounding box center [58, 194] width 6 height 6
drag, startPoint x: 154, startPoint y: 129, endPoint x: 152, endPoint y: 117, distance: 12.1
click at [153, 118] on div "rgba(255, 255, 255, 0) Supported formats #0852ed rgb(8, 82, 237) rgba(8, 82, 23…" at bounding box center [195, 233] width 91 height 232
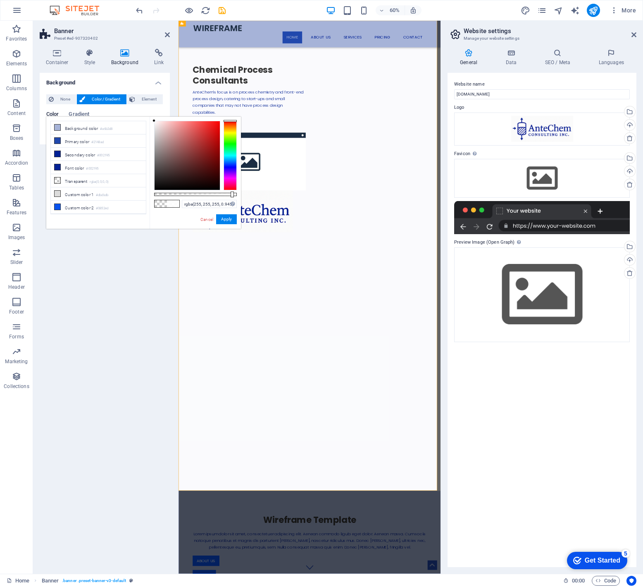
type input "rgba(255, 255, 255, 0.95)"
drag, startPoint x: 155, startPoint y: 194, endPoint x: 233, endPoint y: 194, distance: 77.3
click at [233, 194] on div at bounding box center [233, 194] width 3 height 6
click at [227, 217] on button "Apply" at bounding box center [226, 219] width 21 height 10
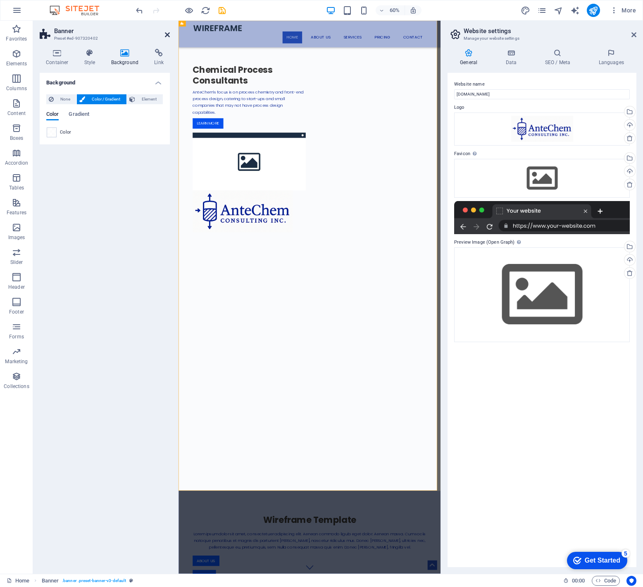
click at [167, 35] on icon at bounding box center [167, 34] width 5 height 7
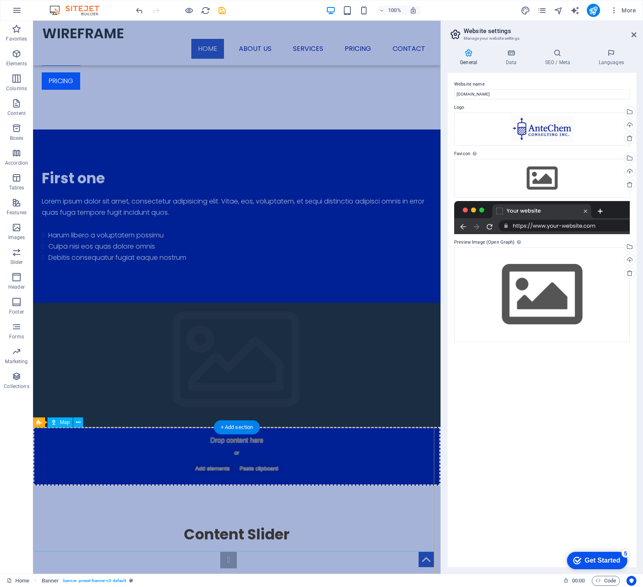
scroll to position [625, 0]
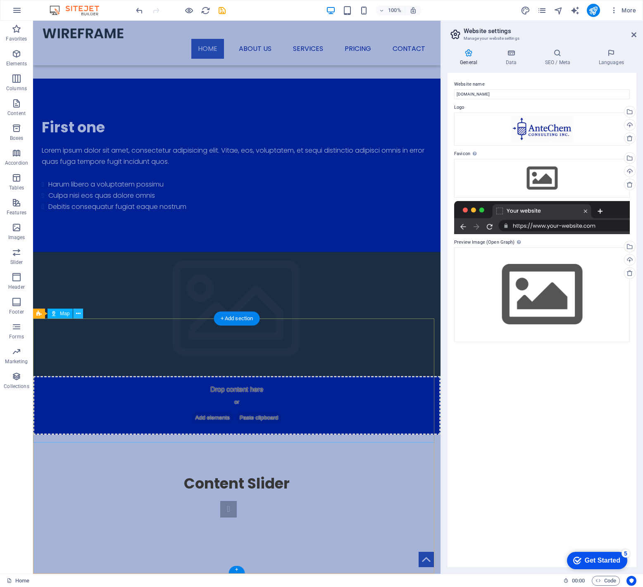
click at [79, 316] on icon at bounding box center [78, 313] width 5 height 9
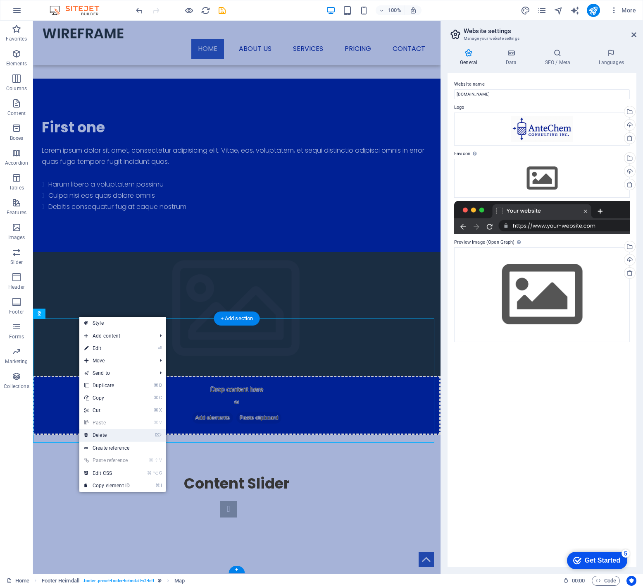
click at [100, 436] on link "⌦ Delete" at bounding box center [106, 435] width 55 height 12
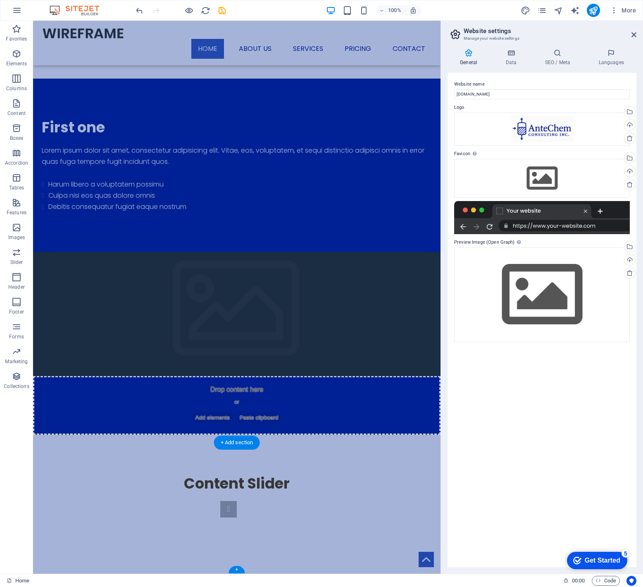
scroll to position [501, 0]
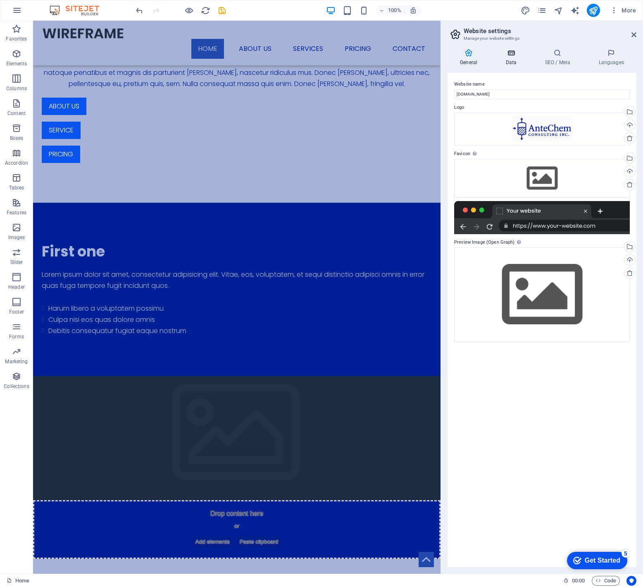
click at [511, 55] on icon at bounding box center [511, 53] width 36 height 8
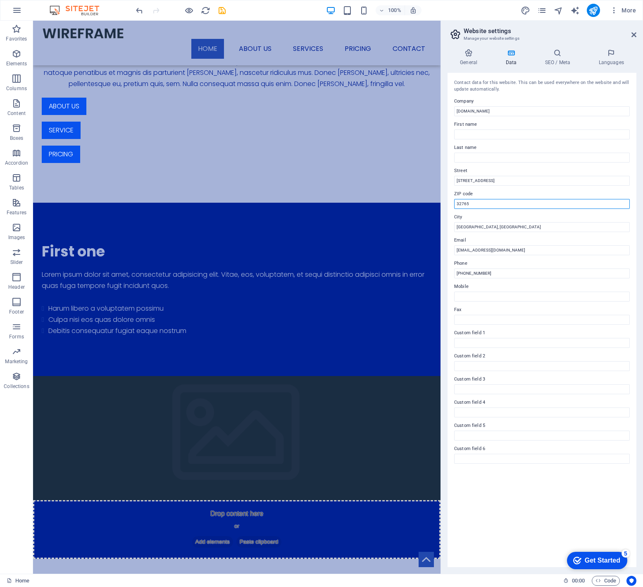
drag, startPoint x: 478, startPoint y: 203, endPoint x: 443, endPoint y: 201, distance: 34.8
drag, startPoint x: 490, startPoint y: 180, endPoint x: 443, endPoint y: 180, distance: 47.1
click at [443, 180] on div "General Data SEO / Meta Languages Website name [DOMAIN_NAME] Logo Drag files he…" at bounding box center [542, 307] width 202 height 531
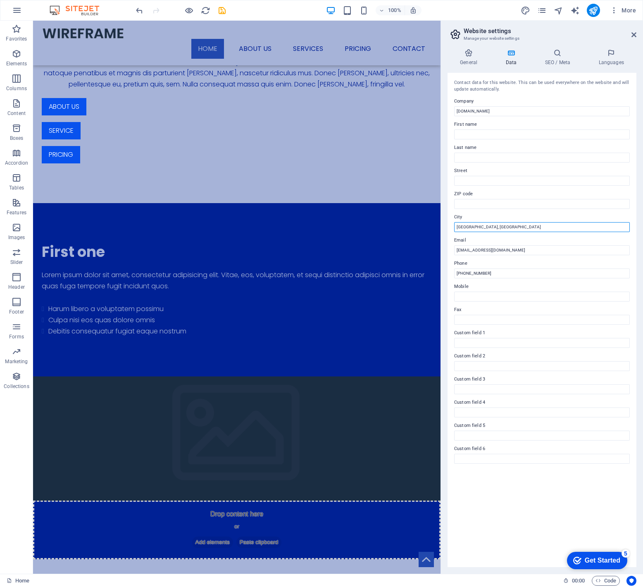
drag, startPoint x: 480, startPoint y: 226, endPoint x: 452, endPoint y: 226, distance: 27.3
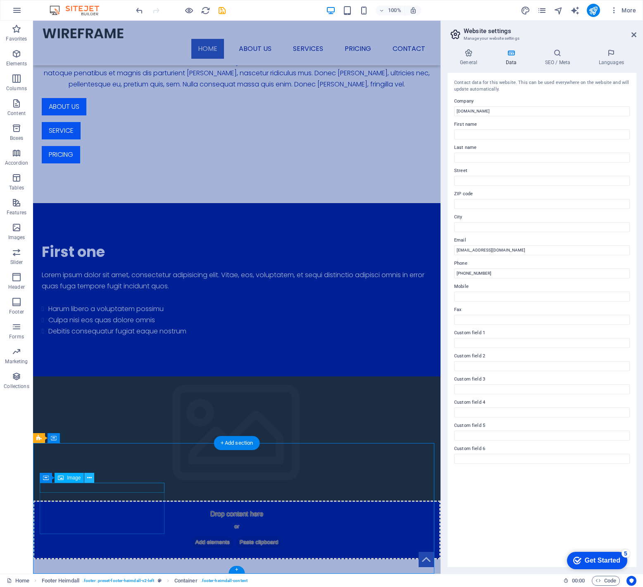
click at [89, 477] on icon at bounding box center [89, 477] width 5 height 9
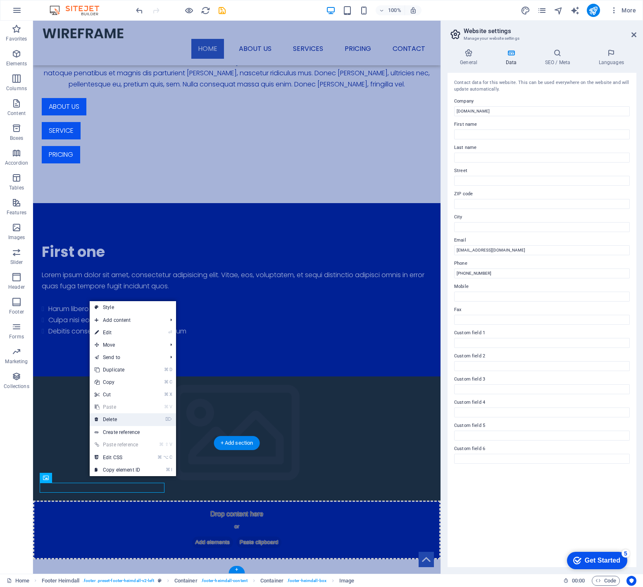
click at [112, 418] on link "⌦ Delete" at bounding box center [117, 419] width 55 height 12
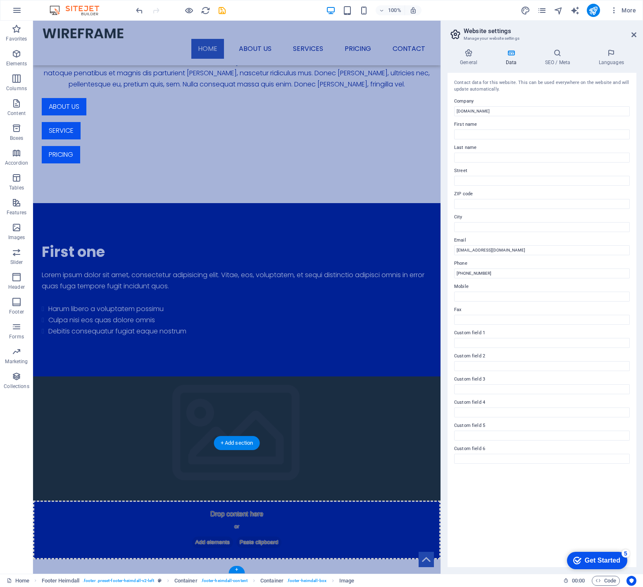
scroll to position [491, 0]
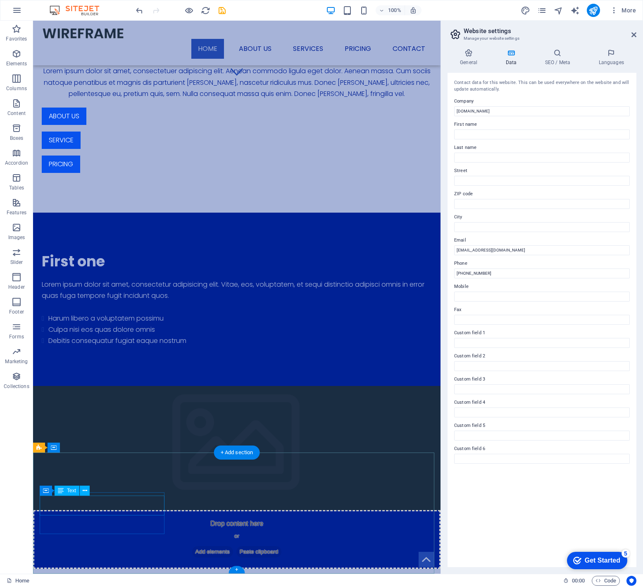
click at [86, 493] on icon at bounding box center [85, 490] width 5 height 9
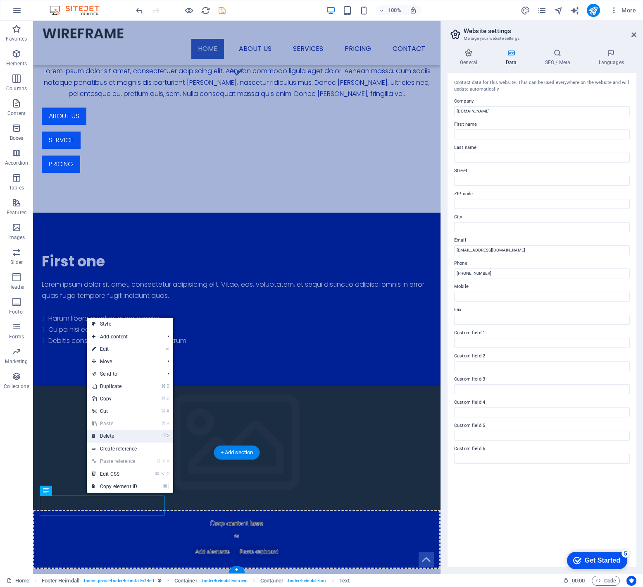
click at [108, 433] on link "⌦ Delete" at bounding box center [114, 436] width 55 height 12
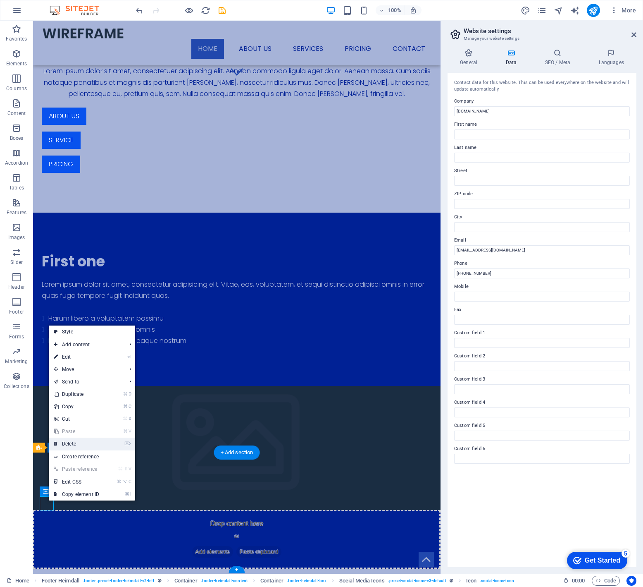
click at [79, 445] on link "⌦ Delete" at bounding box center [76, 444] width 55 height 12
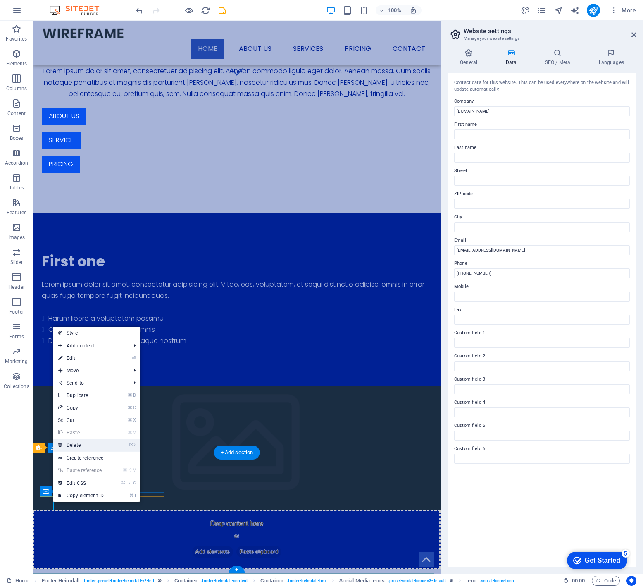
click at [84, 448] on link "⌦ Delete" at bounding box center [80, 445] width 55 height 12
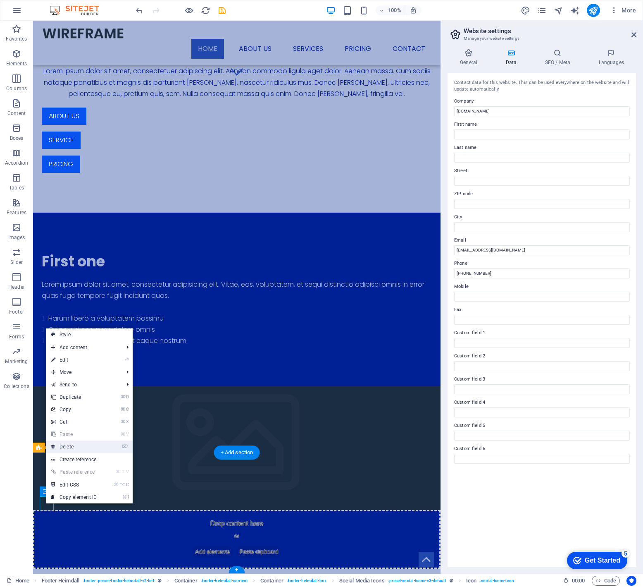
click at [70, 449] on link "⌦ Delete" at bounding box center [73, 446] width 55 height 12
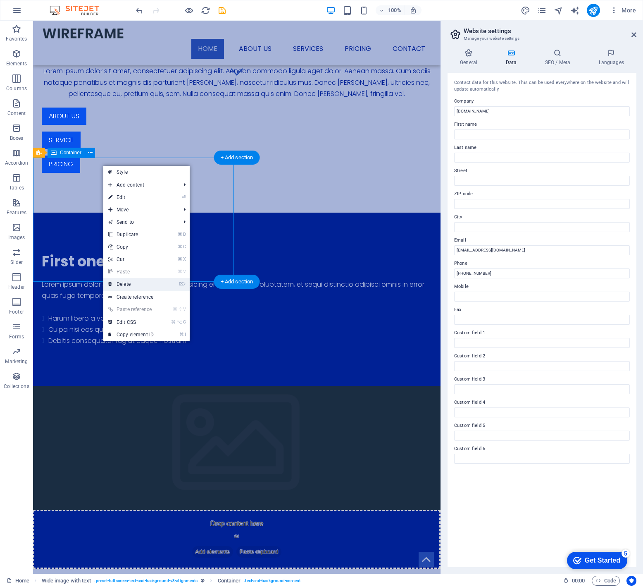
click at [117, 282] on link "⌦ Delete" at bounding box center [130, 284] width 55 height 12
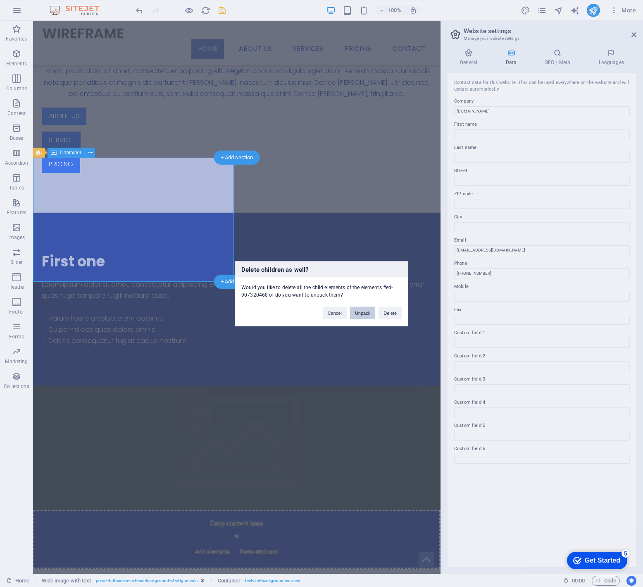
click at [361, 313] on button "Unpack" at bounding box center [362, 312] width 25 height 12
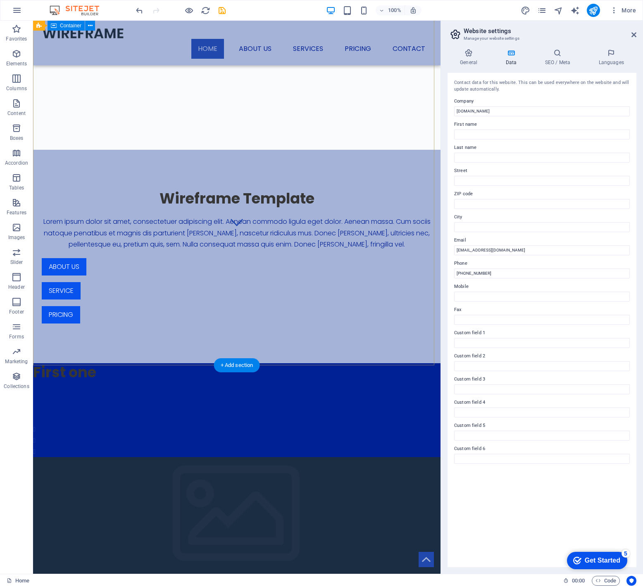
scroll to position [0, 0]
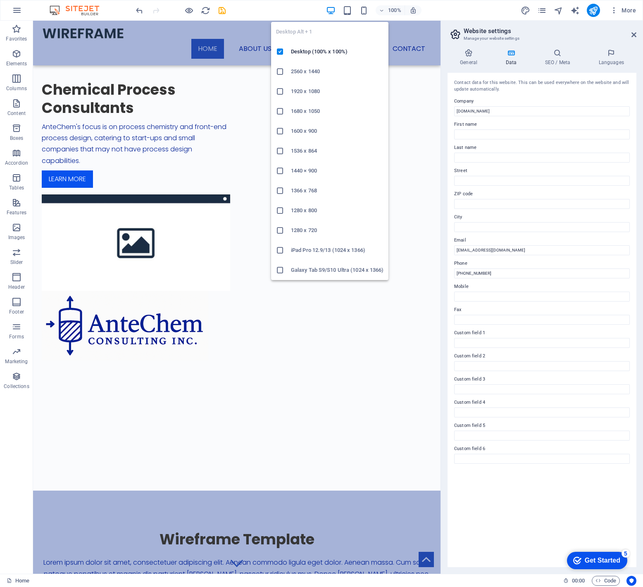
click at [330, 9] on icon "button" at bounding box center [331, 11] width 10 height 10
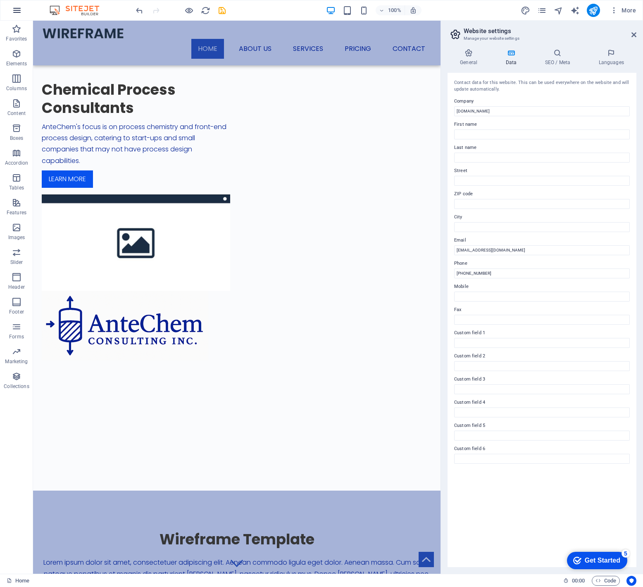
click at [19, 9] on icon "button" at bounding box center [17, 10] width 10 height 10
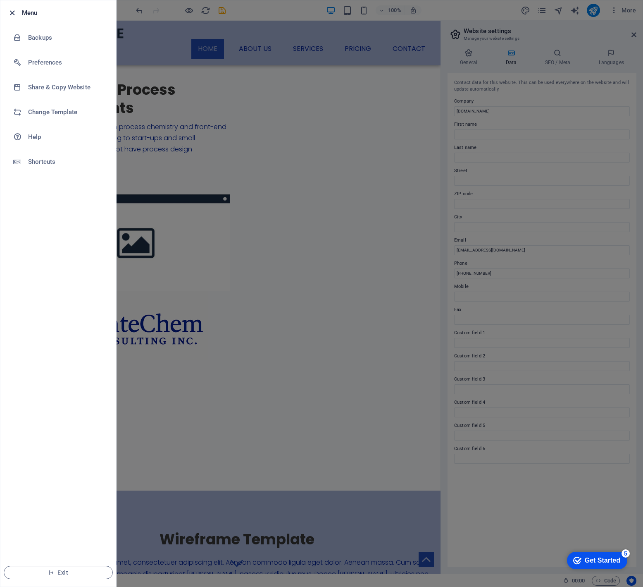
click at [12, 13] on icon "button" at bounding box center [12, 13] width 10 height 10
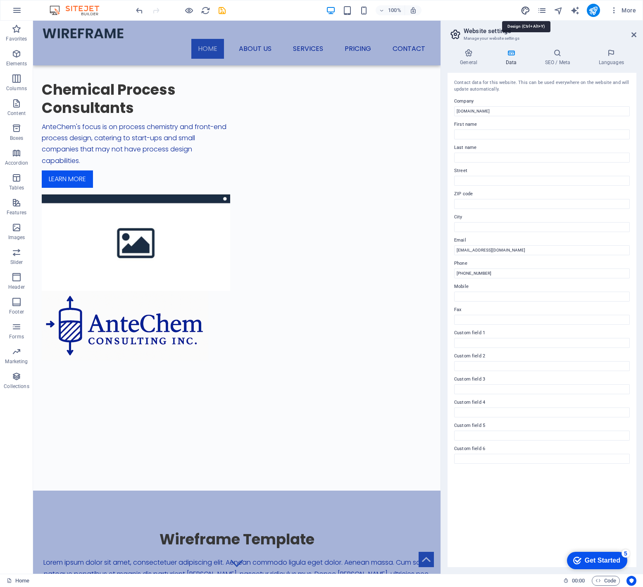
click at [527, 11] on icon "design" at bounding box center [526, 11] width 10 height 10
select select "px"
select select "300"
select select "px"
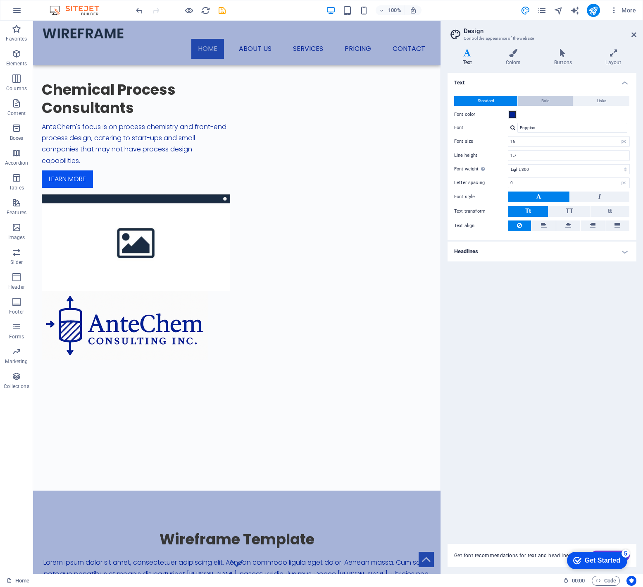
click at [546, 102] on span "Bold" at bounding box center [546, 101] width 8 height 10
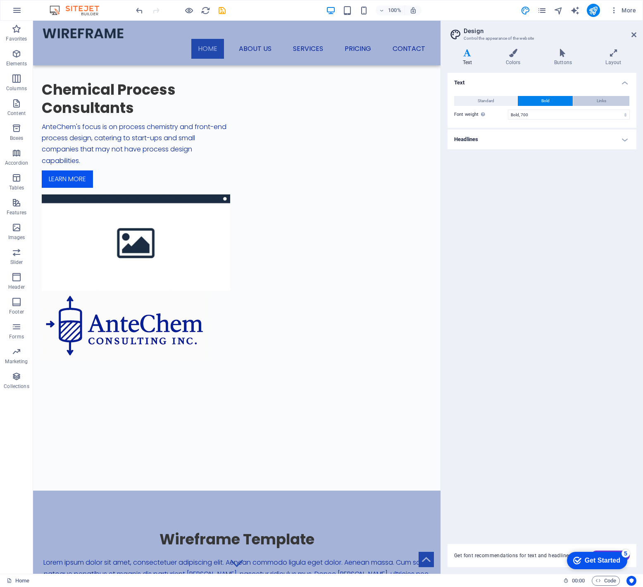
click at [591, 103] on button "Links" at bounding box center [602, 101] width 56 height 10
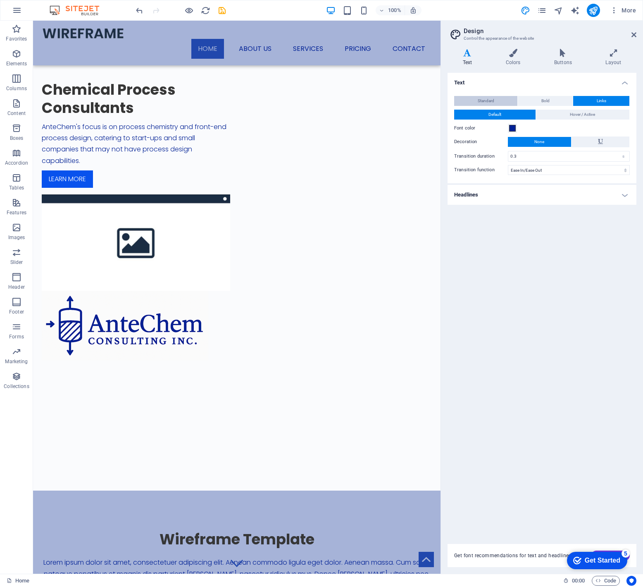
click at [497, 100] on button "Standard" at bounding box center [485, 101] width 63 height 10
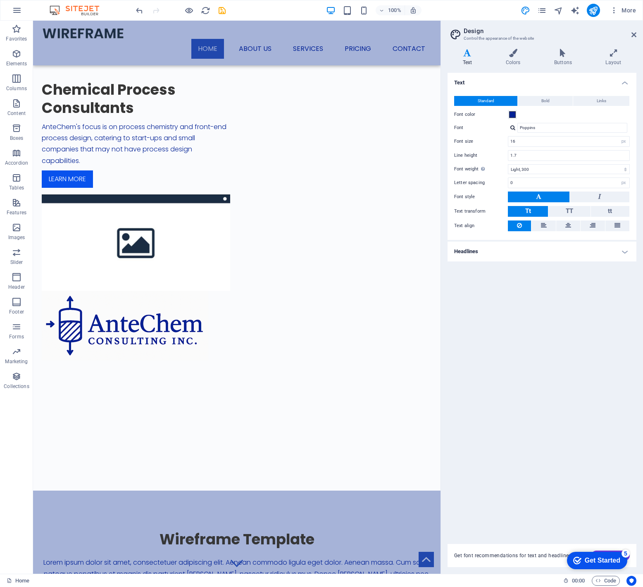
click at [624, 252] on h4 "Headlines" at bounding box center [542, 252] width 189 height 20
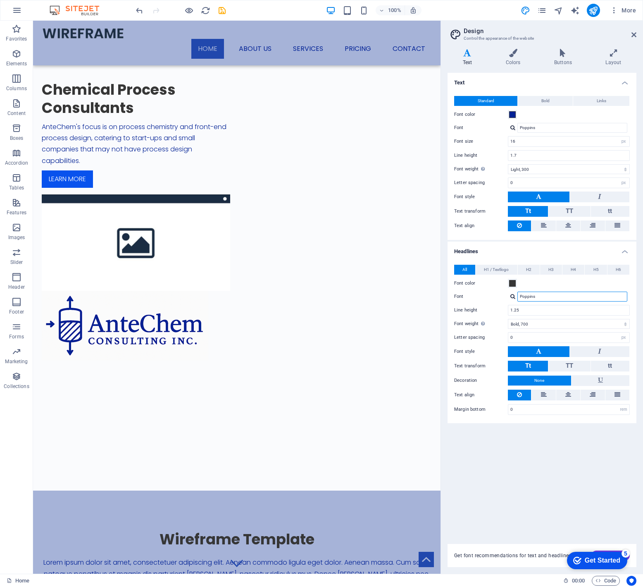
click at [544, 295] on input "Poppins" at bounding box center [573, 297] width 110 height 10
click at [548, 349] on button at bounding box center [539, 351] width 62 height 11
click at [565, 52] on icon at bounding box center [563, 53] width 48 height 8
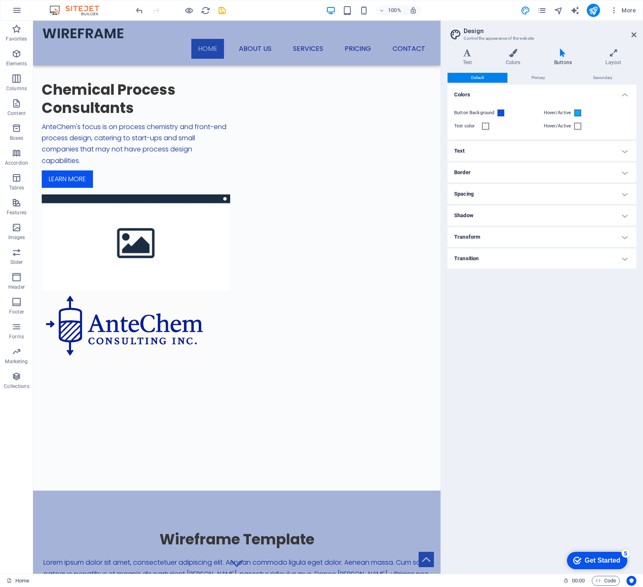
click at [472, 16] on div "100% More" at bounding box center [386, 10] width 505 height 13
click at [222, 9] on icon "save" at bounding box center [223, 11] width 10 height 10
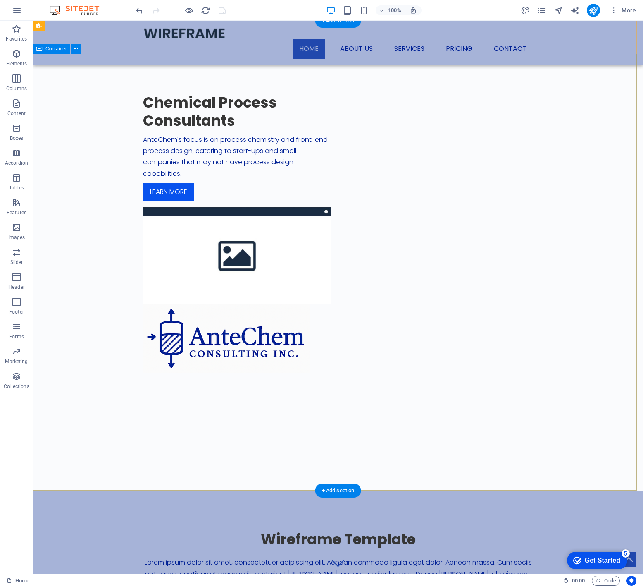
click at [295, 133] on div "Chemical Process Consultants AnteChem's focus is on process chemistry and front…" at bounding box center [338, 233] width 610 height 359
click at [628, 10] on span "More" at bounding box center [623, 10] width 26 height 8
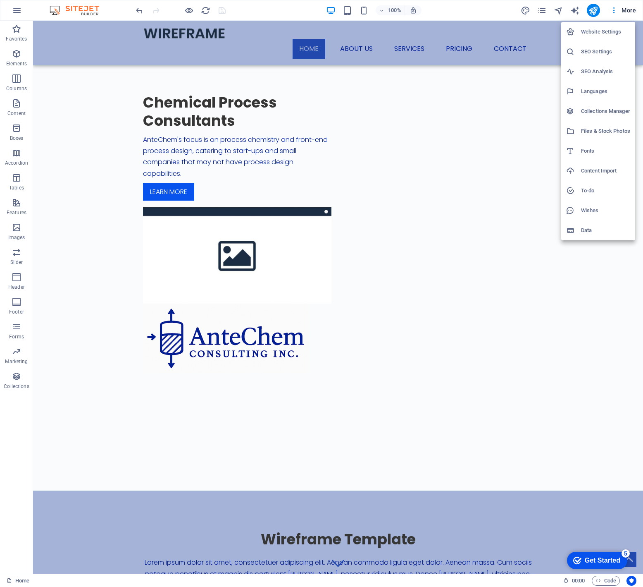
click at [413, 157] on div at bounding box center [321, 293] width 643 height 587
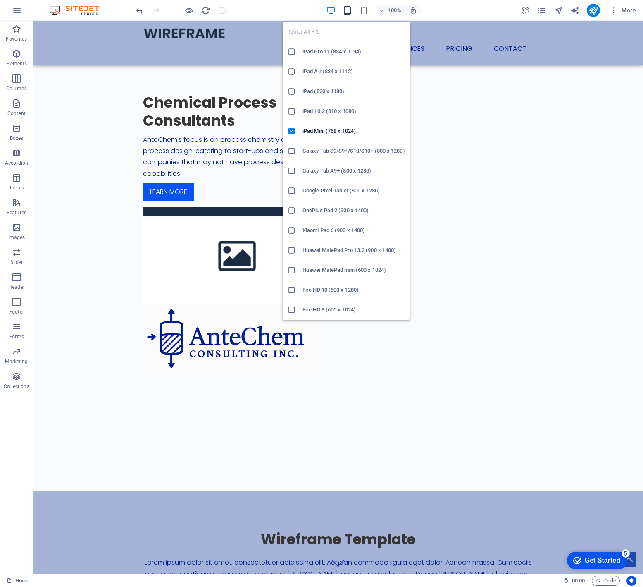
click at [348, 10] on icon "button" at bounding box center [348, 11] width 10 height 10
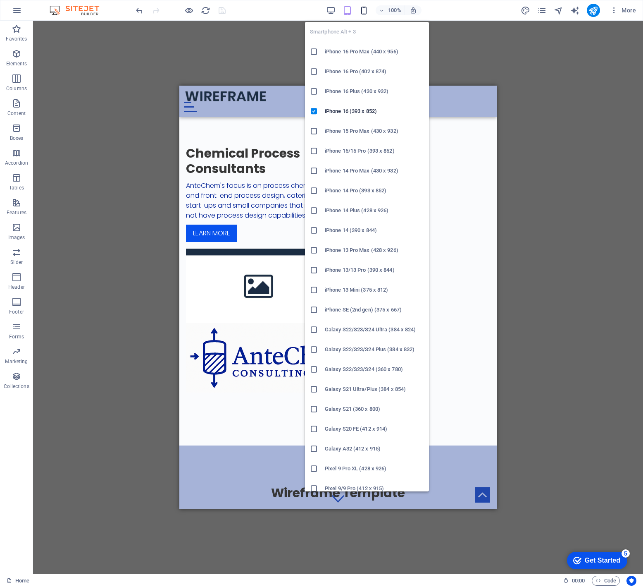
click at [368, 8] on icon "button" at bounding box center [364, 11] width 10 height 10
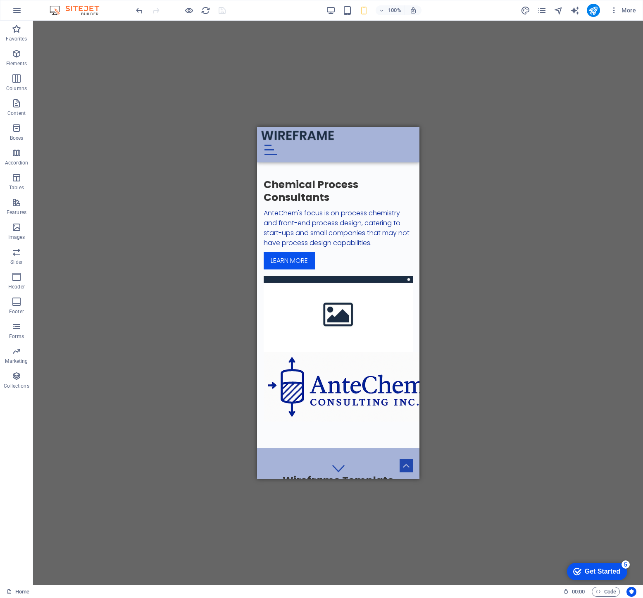
click at [469, 122] on div "Drag here to replace the existing content. Press “Ctrl” if you want to create a…" at bounding box center [338, 303] width 610 height 564
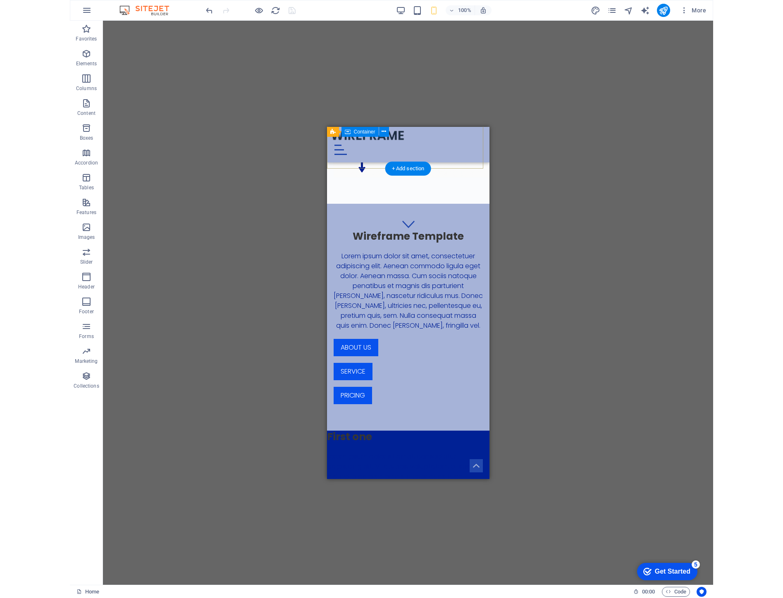
scroll to position [258, 0]
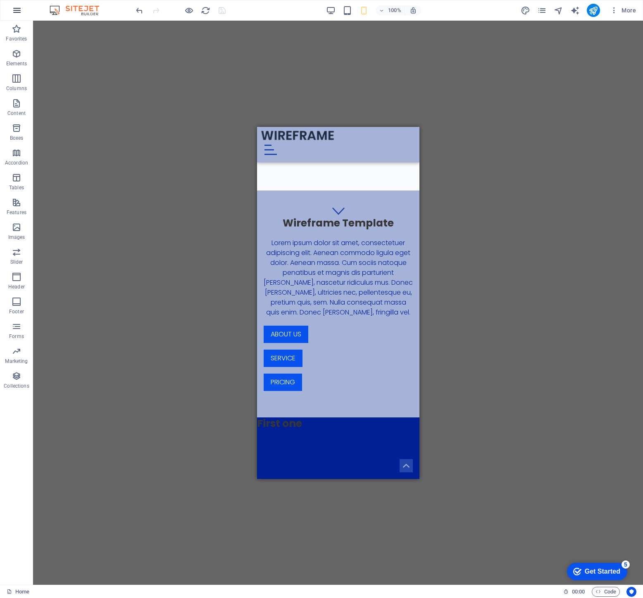
click at [16, 8] on icon "button" at bounding box center [17, 10] width 10 height 10
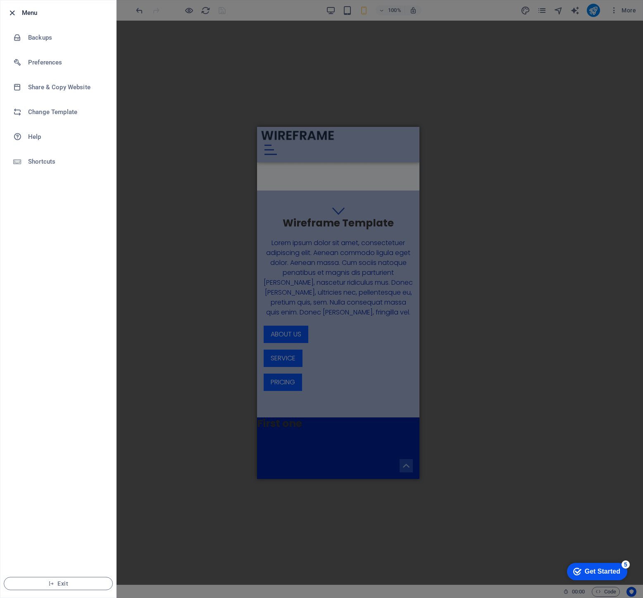
click at [13, 12] on icon "button" at bounding box center [12, 13] width 10 height 10
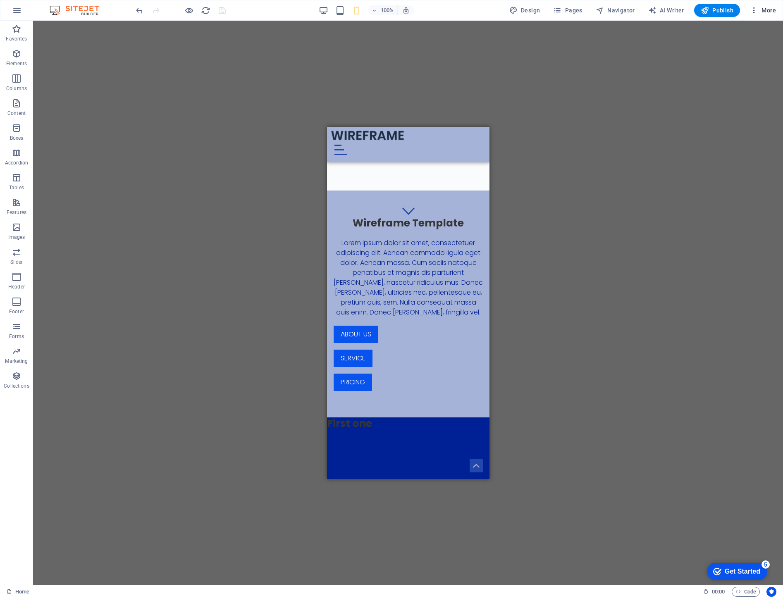
click at [643, 10] on span "More" at bounding box center [763, 10] width 26 height 8
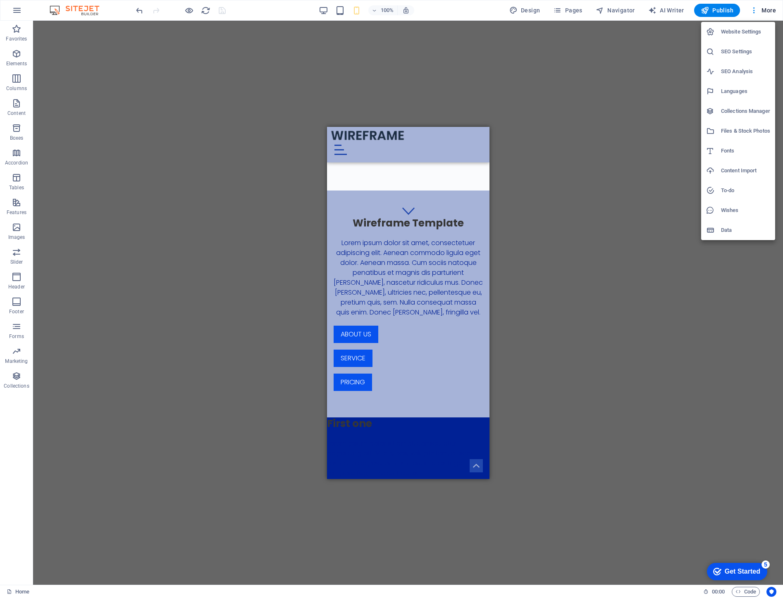
click at [497, 58] on div at bounding box center [391, 299] width 783 height 598
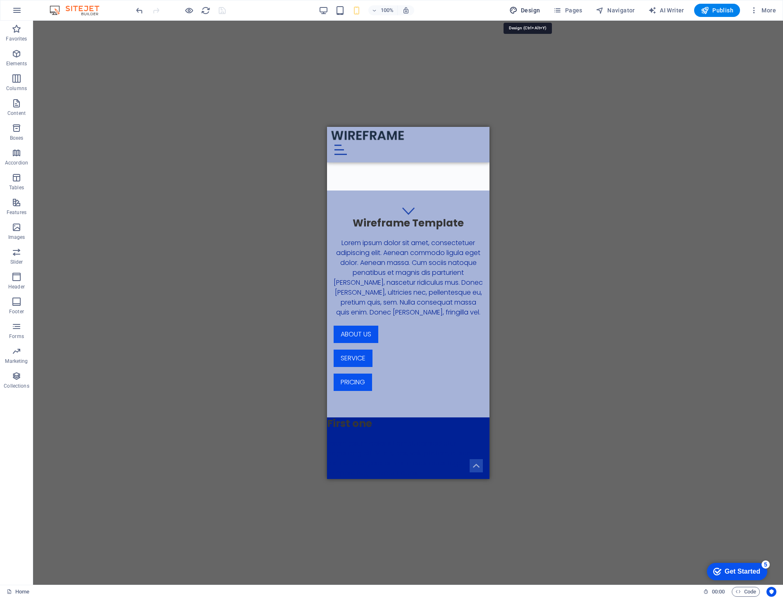
click at [534, 9] on span "Design" at bounding box center [524, 10] width 31 height 8
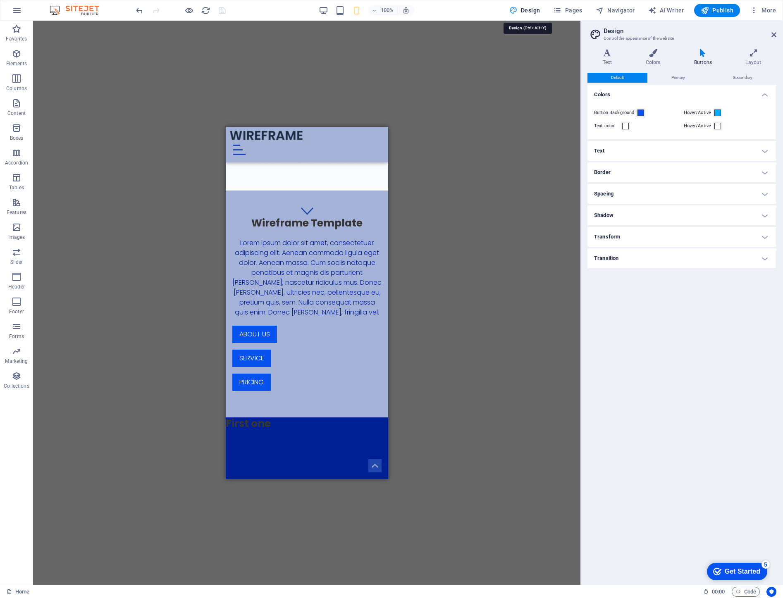
click at [534, 9] on span "Design" at bounding box center [524, 10] width 31 height 8
click at [580, 10] on span "Pages" at bounding box center [567, 10] width 29 height 8
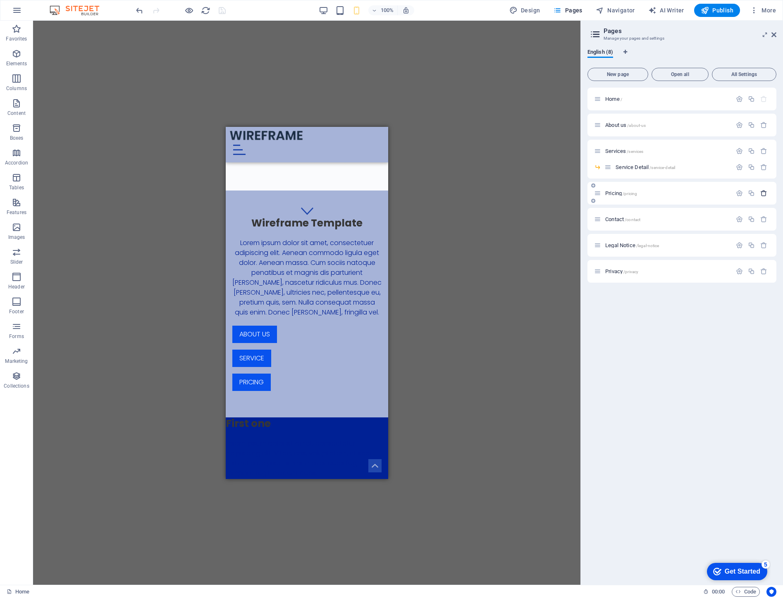
click at [643, 192] on icon "button" at bounding box center [763, 193] width 7 height 7
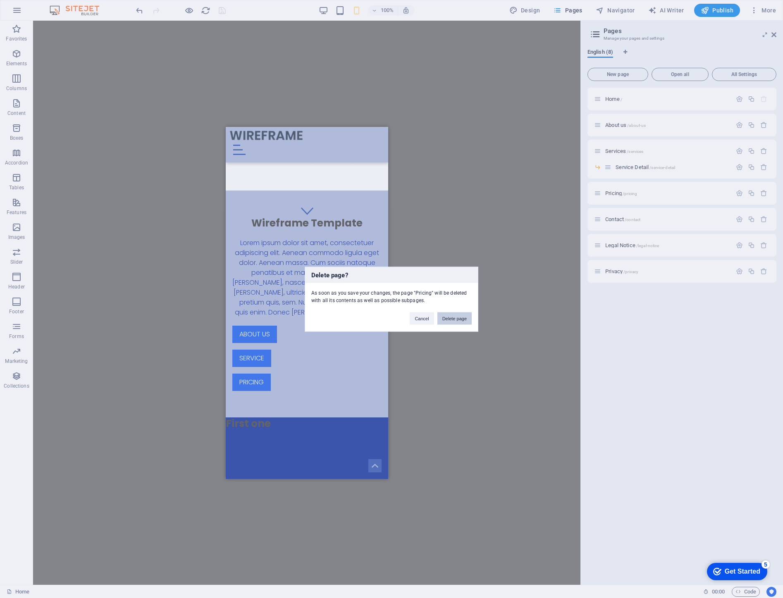
click at [455, 321] on button "Delete page" at bounding box center [455, 318] width 34 height 12
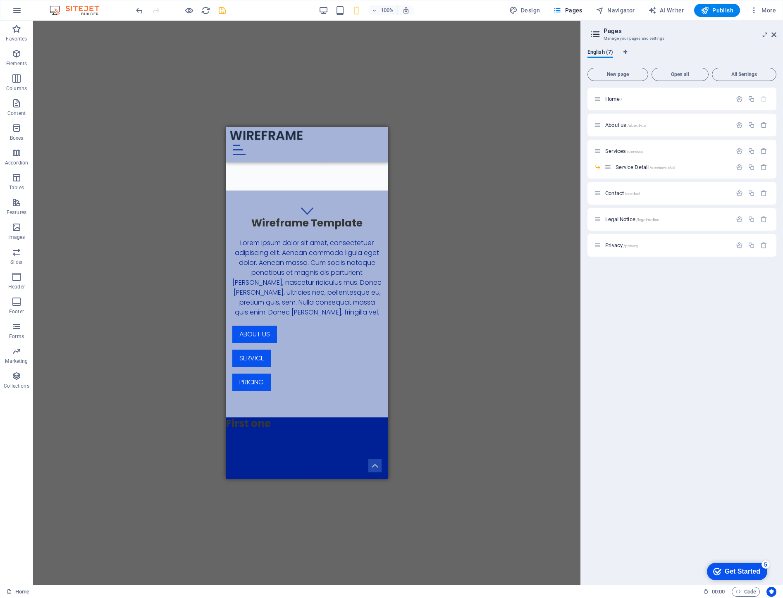
click at [595, 33] on icon at bounding box center [595, 35] width 12 height 12
click at [643, 36] on icon at bounding box center [774, 34] width 5 height 7
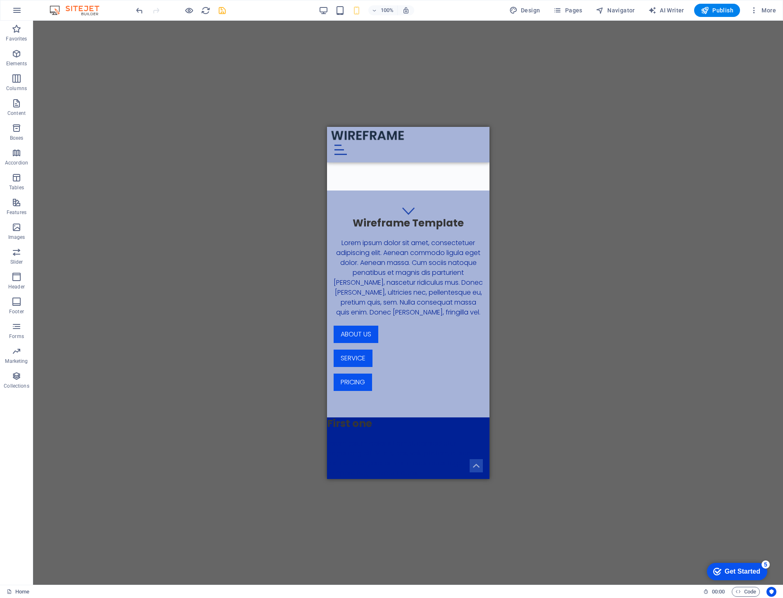
click at [643, 562] on div "5" at bounding box center [766, 565] width 8 height 8
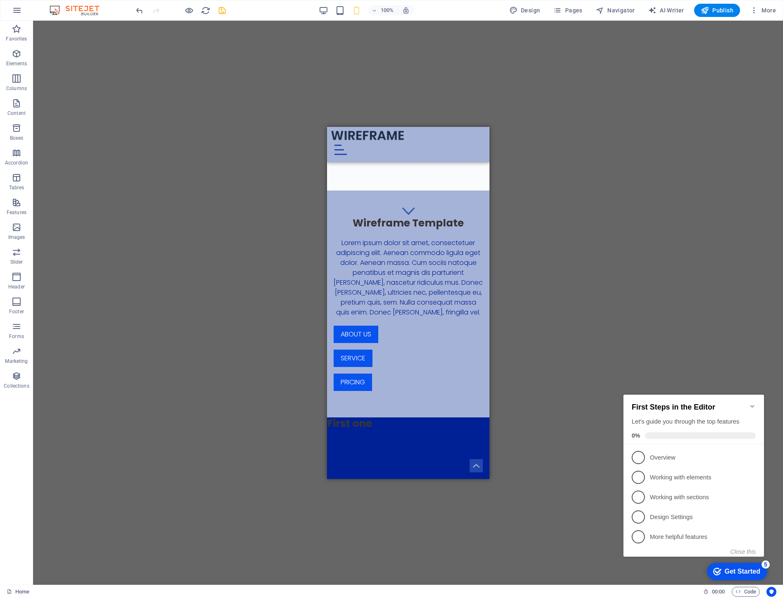
click at [643, 363] on div "Drag here to replace the existing content. Press “Ctrl” if you want to create a…" at bounding box center [408, 303] width 750 height 564
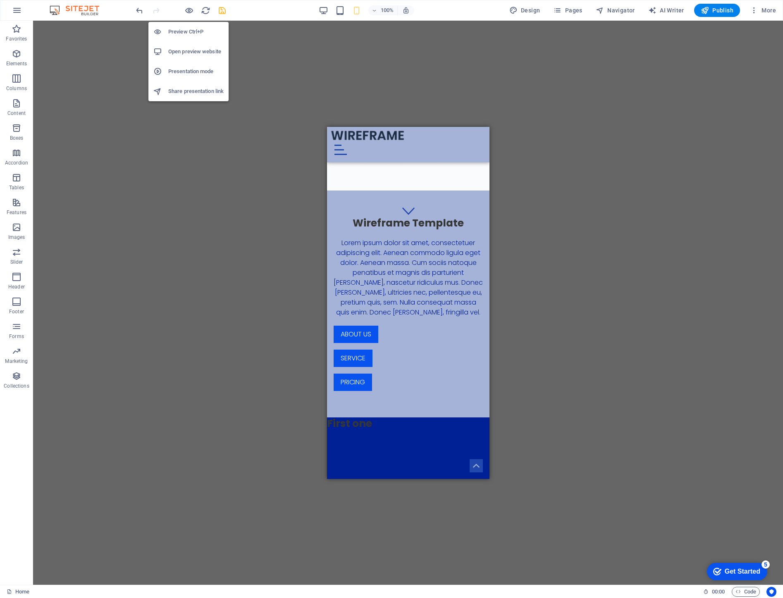
click at [181, 31] on h6 "Preview Ctrl+P" at bounding box center [195, 32] width 55 height 10
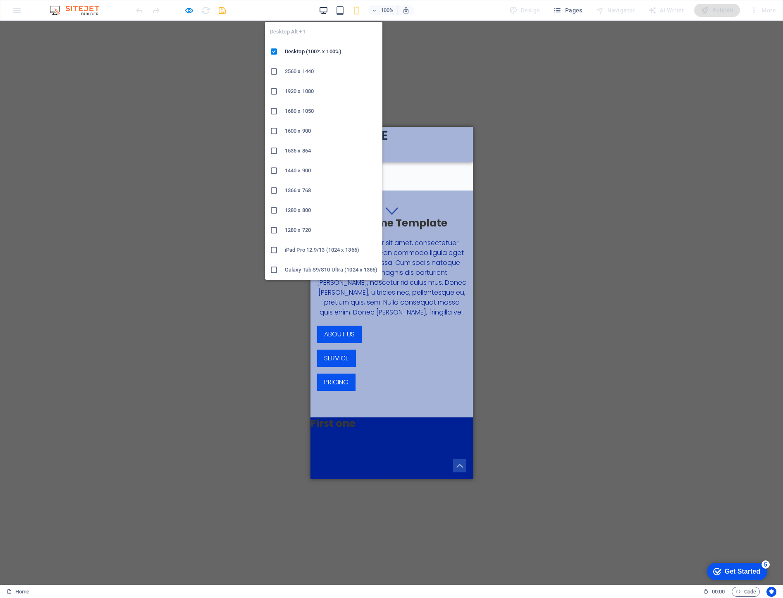
click at [323, 10] on icon "button" at bounding box center [324, 11] width 10 height 10
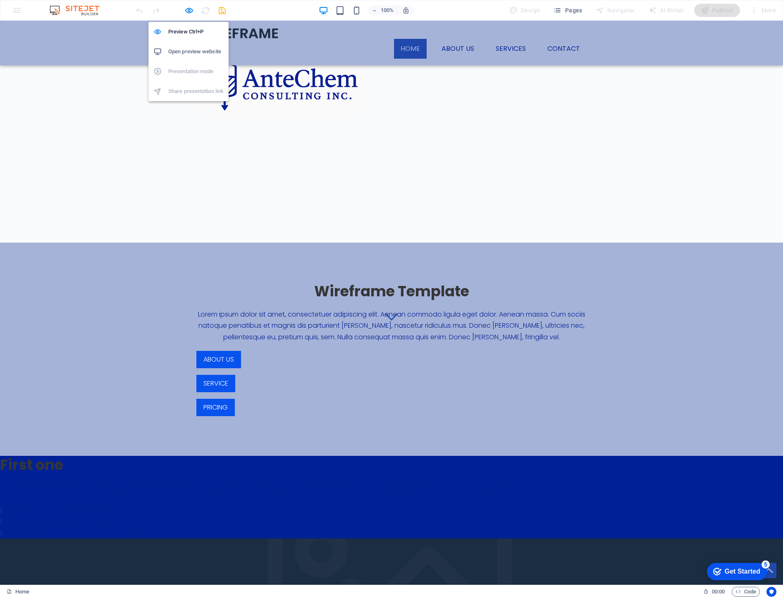
click at [179, 52] on h6 "Open preview website" at bounding box center [195, 52] width 55 height 10
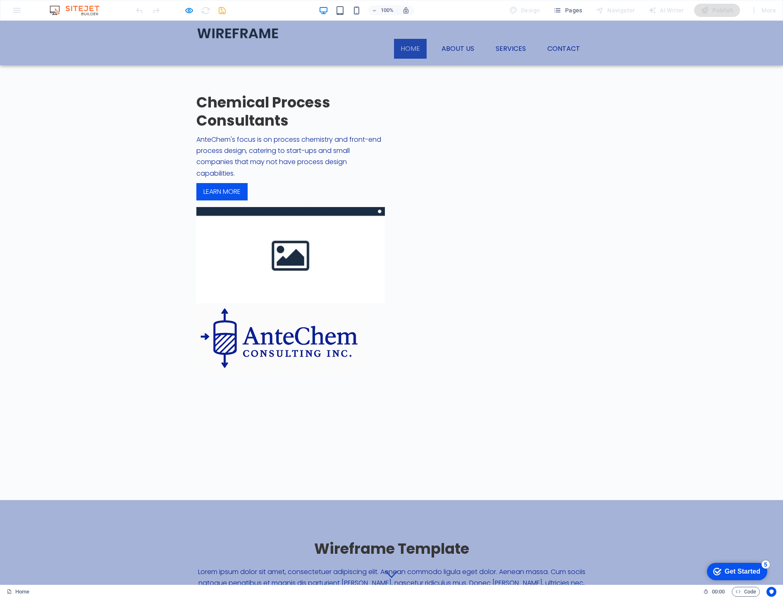
click at [385, 231] on figure at bounding box center [290, 255] width 189 height 96
click at [363, 304] on img at bounding box center [279, 338] width 167 height 69
click at [413, 206] on div "Chemical Process Consultants AnteChem's focus is on process chemistry and front…" at bounding box center [391, 233] width 783 height 359
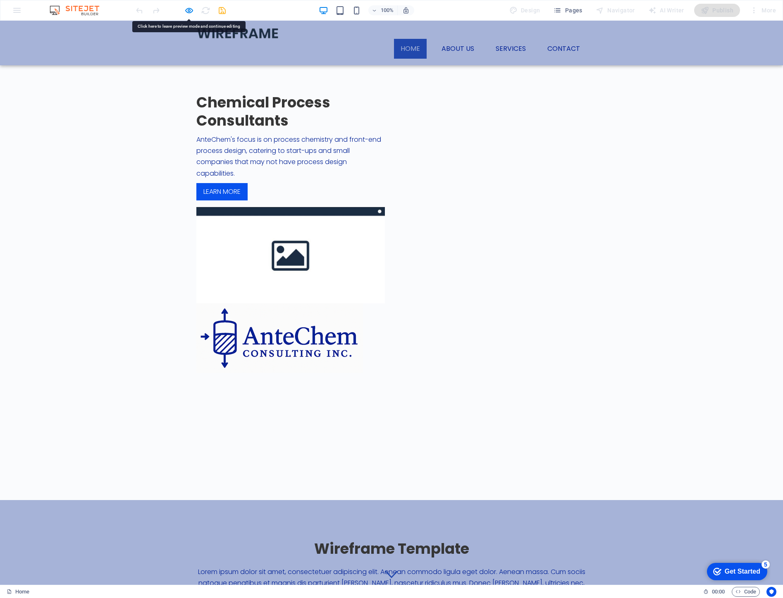
click at [264, 130] on h2 "Chemical Process Consultants" at bounding box center [290, 111] width 189 height 36
click at [275, 130] on h2 "Chemical Process Consultants" at bounding box center [290, 111] width 189 height 36
click at [413, 183] on div "Chemical Process Consultants AnteChem's focus is on process chemistry and front…" at bounding box center [391, 233] width 783 height 359
click at [451, 39] on link "About us" at bounding box center [458, 49] width 46 height 20
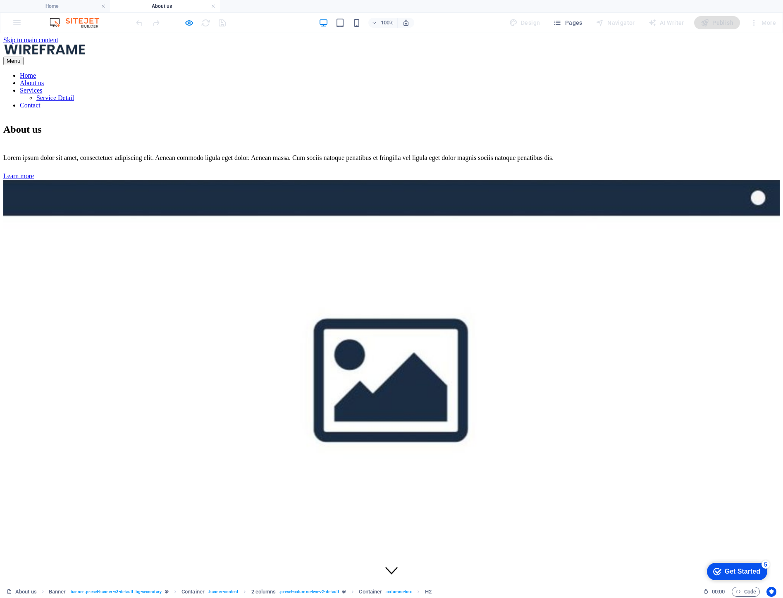
click at [410, 72] on nav "Home About us Services Service Detail Contact" at bounding box center [391, 90] width 777 height 37
click at [404, 72] on nav "Home About us Services Service Detail Contact" at bounding box center [391, 90] width 777 height 37
click at [103, 5] on link at bounding box center [103, 6] width 5 height 8
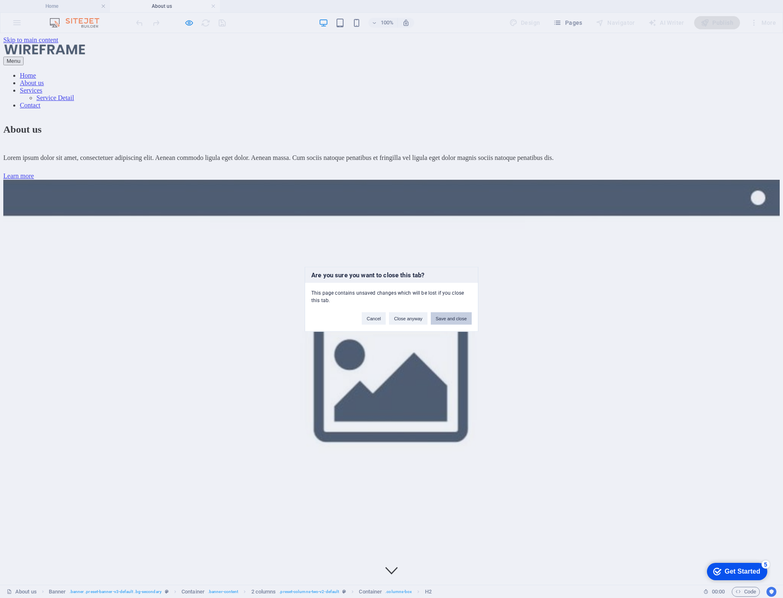
click at [449, 319] on button "Save and close" at bounding box center [451, 318] width 41 height 12
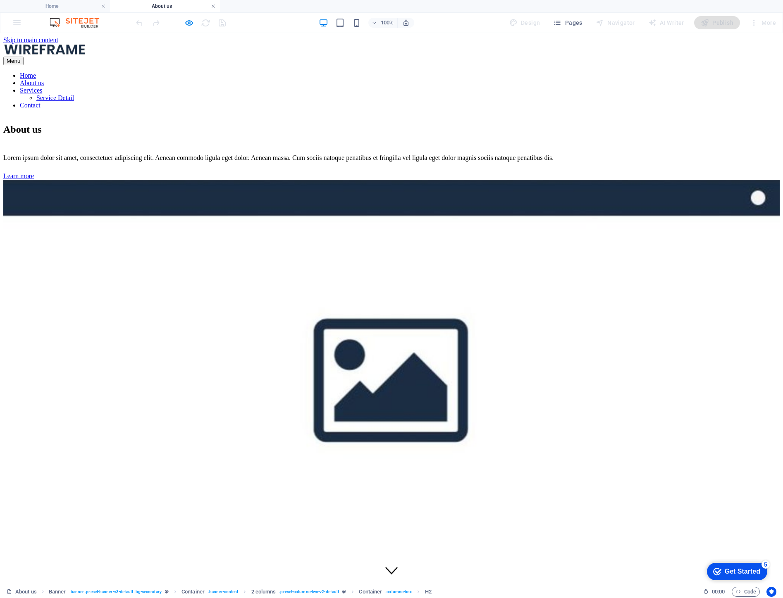
click at [215, 7] on link at bounding box center [213, 6] width 5 height 8
